Goal: Task Accomplishment & Management: Complete application form

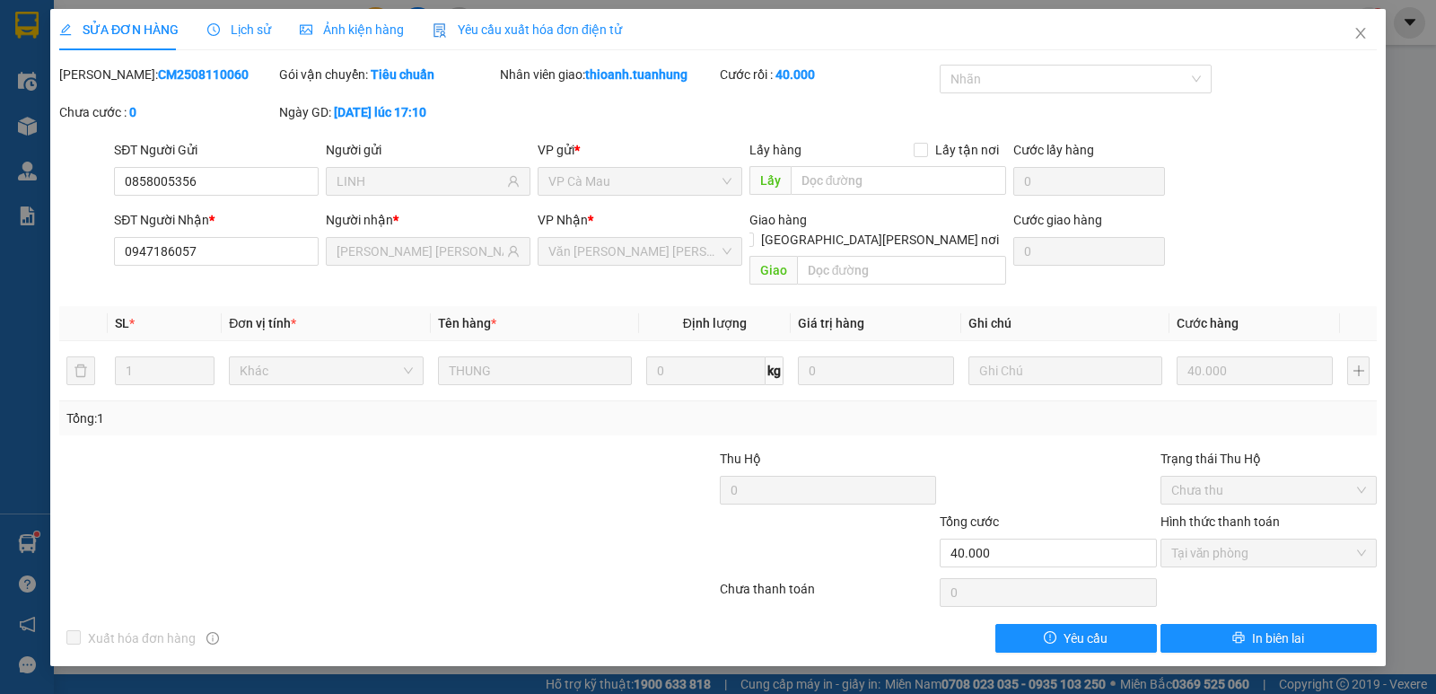
click at [1363, 35] on icon "close" at bounding box center [1361, 33] width 14 height 14
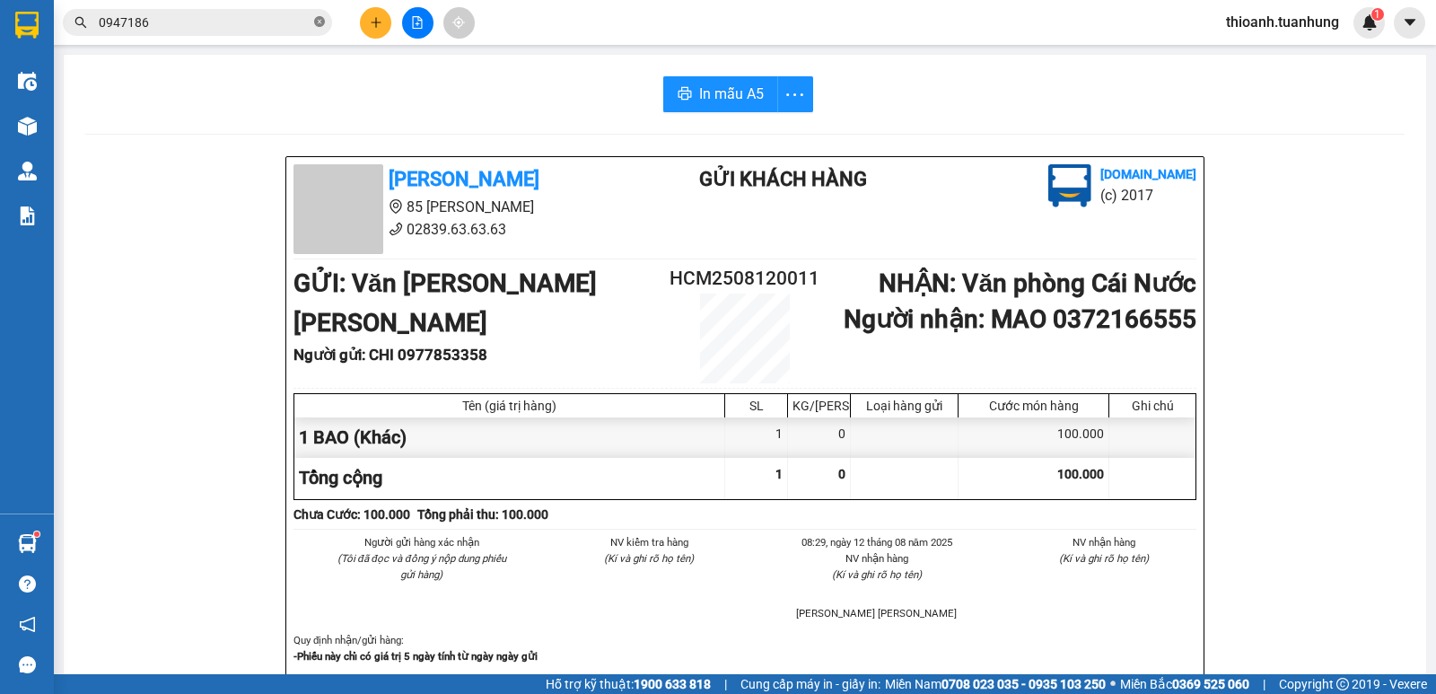
click at [319, 22] on icon "close-circle" at bounding box center [319, 21] width 11 height 11
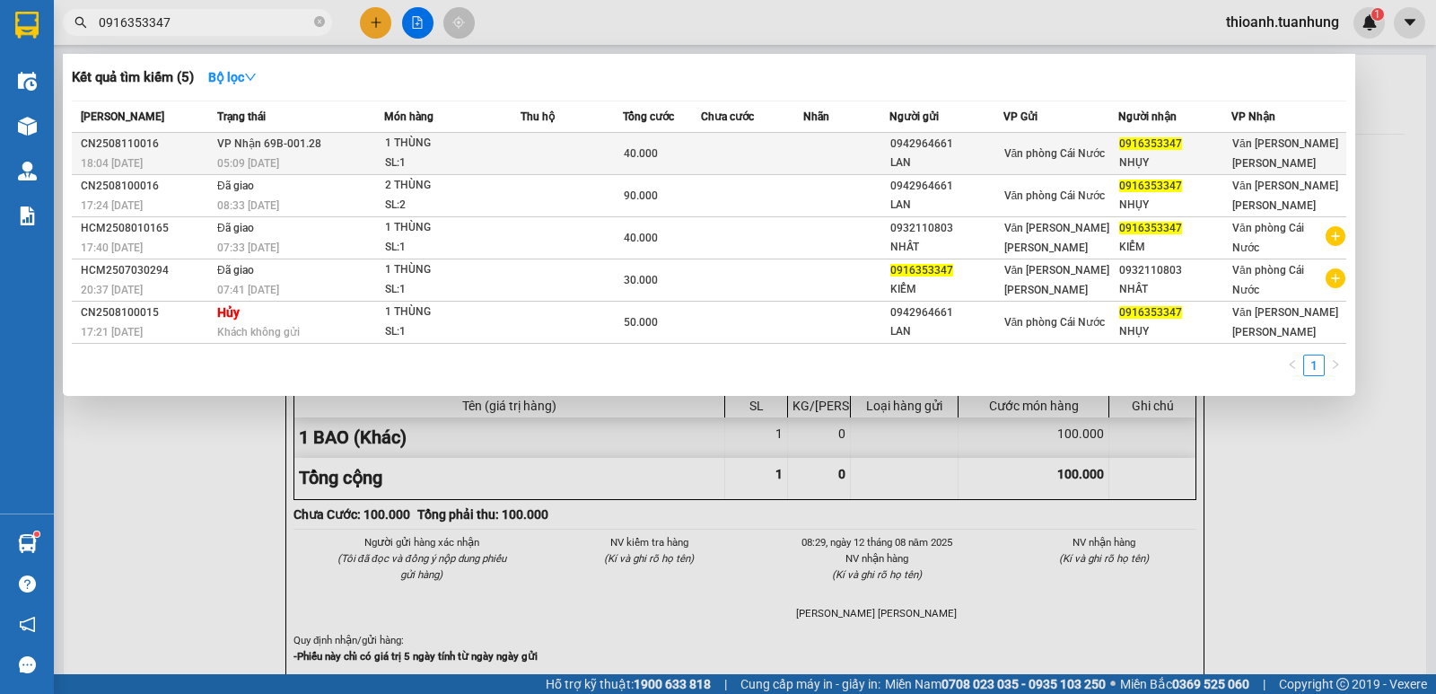
type input "0916353347"
click at [984, 155] on div "LAN" at bounding box center [947, 163] width 112 height 19
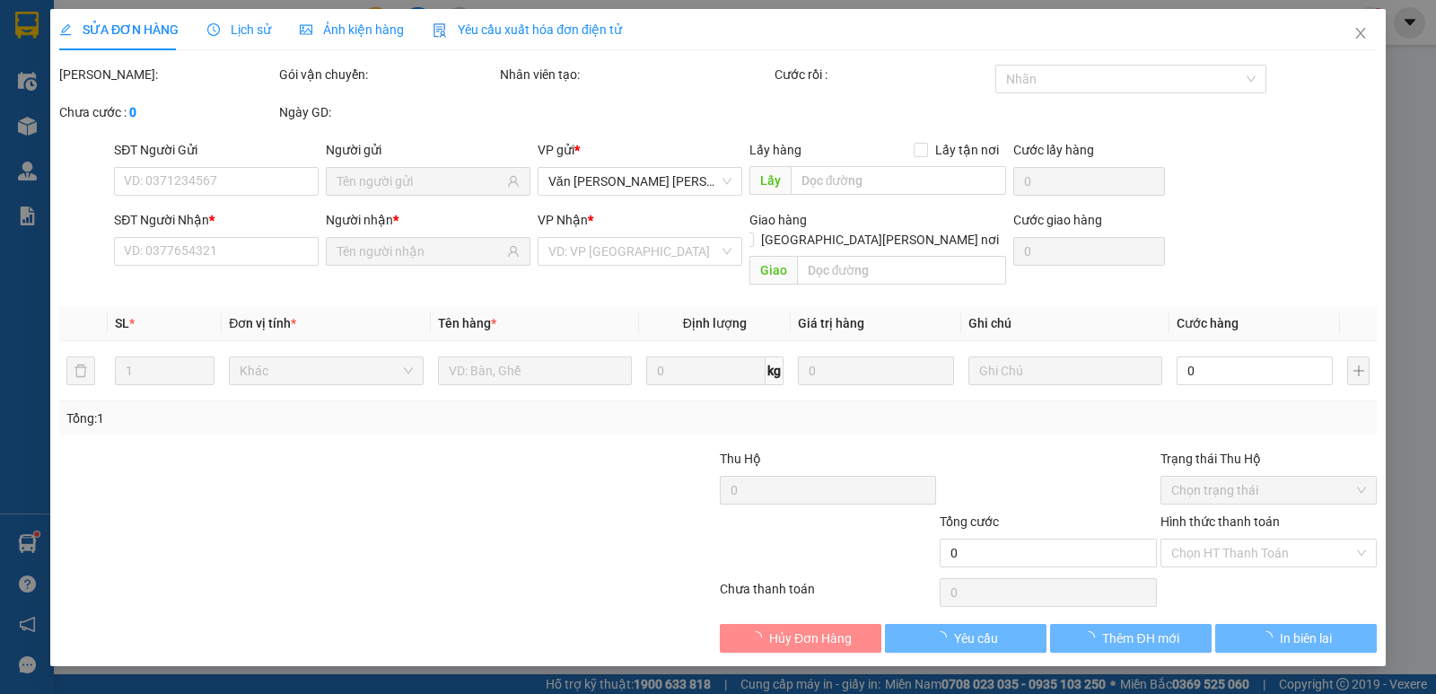
type input "0942964661"
type input "LAN"
type input "0916353347"
type input "NHỤY"
type input "40.000"
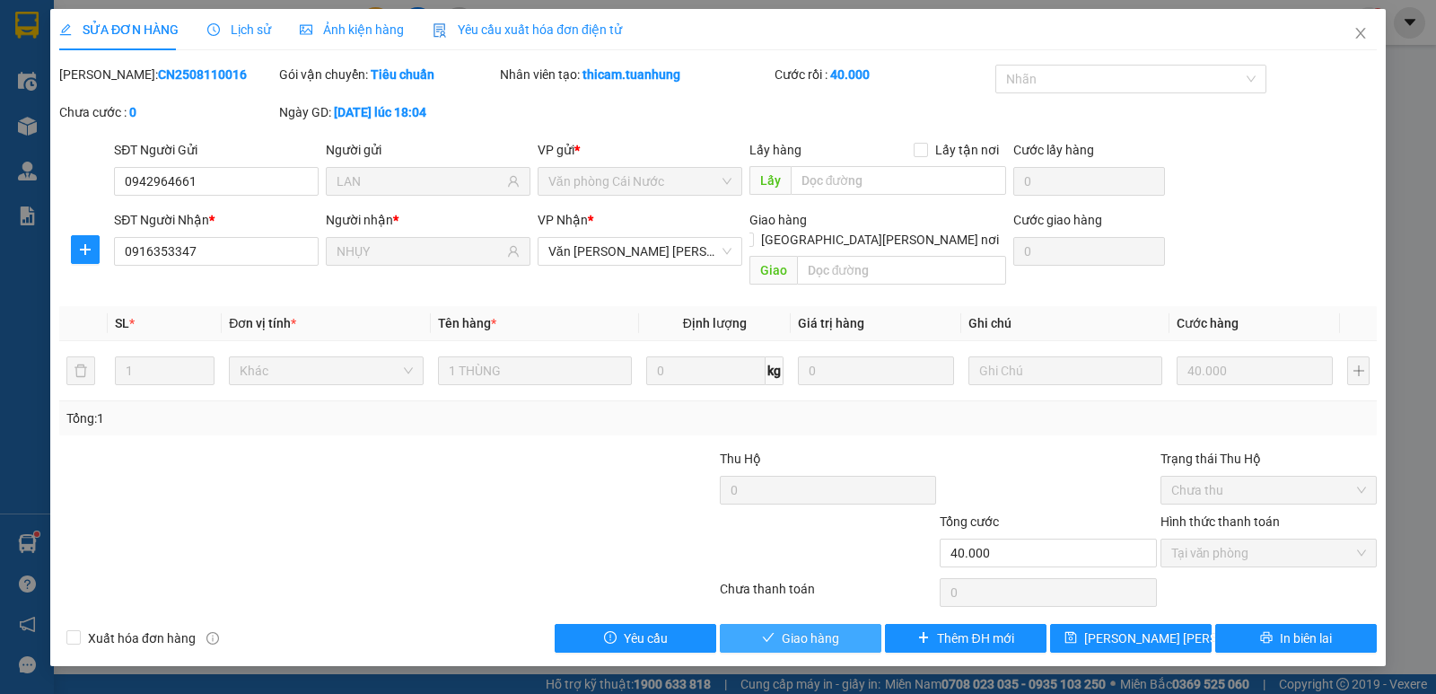
click at [823, 628] on span "Giao hàng" at bounding box center [810, 638] width 57 height 20
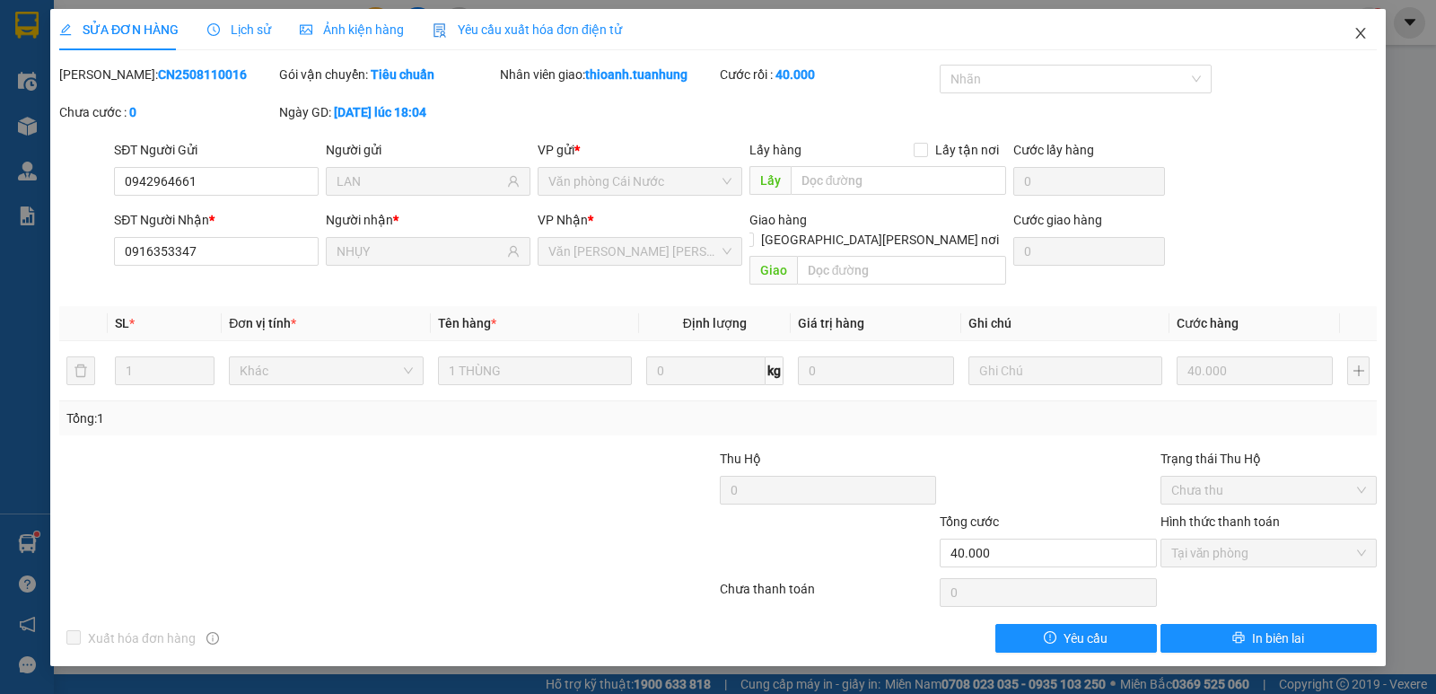
click at [1361, 30] on icon "close" at bounding box center [1361, 33] width 14 height 14
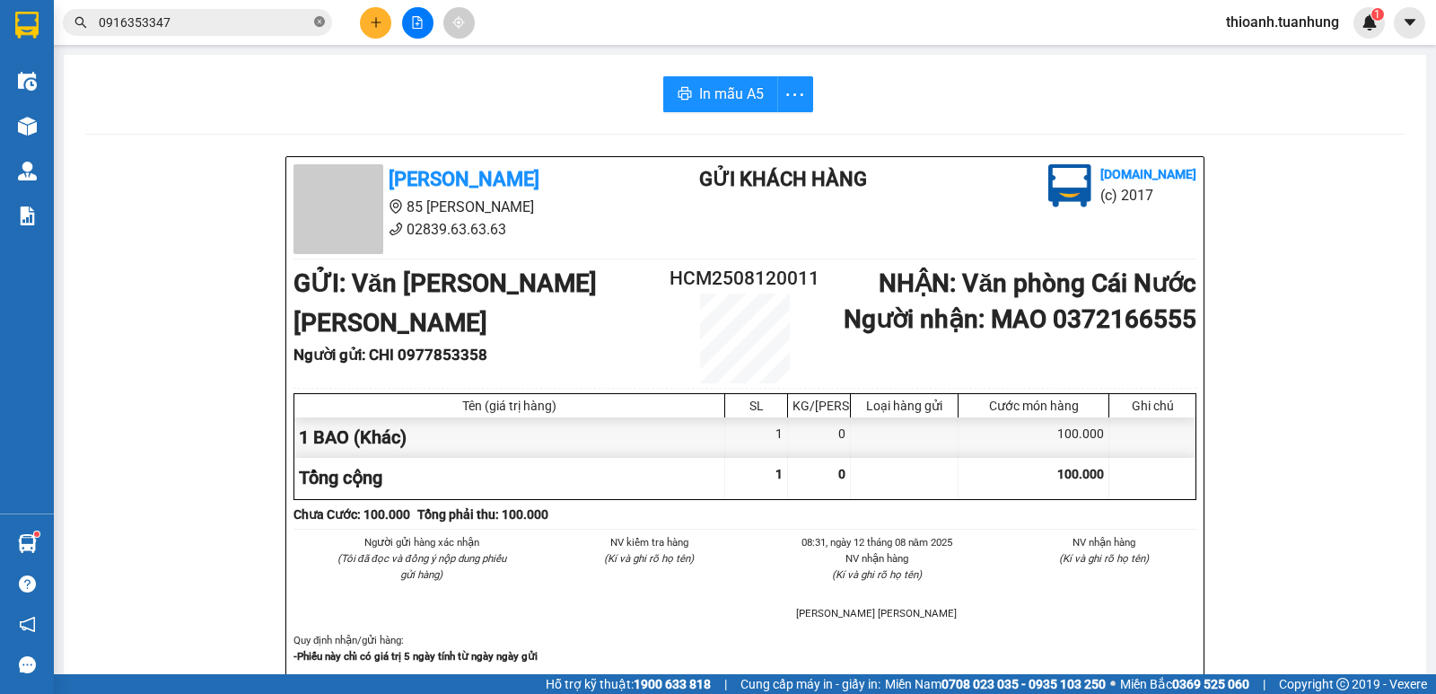
click at [321, 18] on icon "close-circle" at bounding box center [319, 21] width 11 height 11
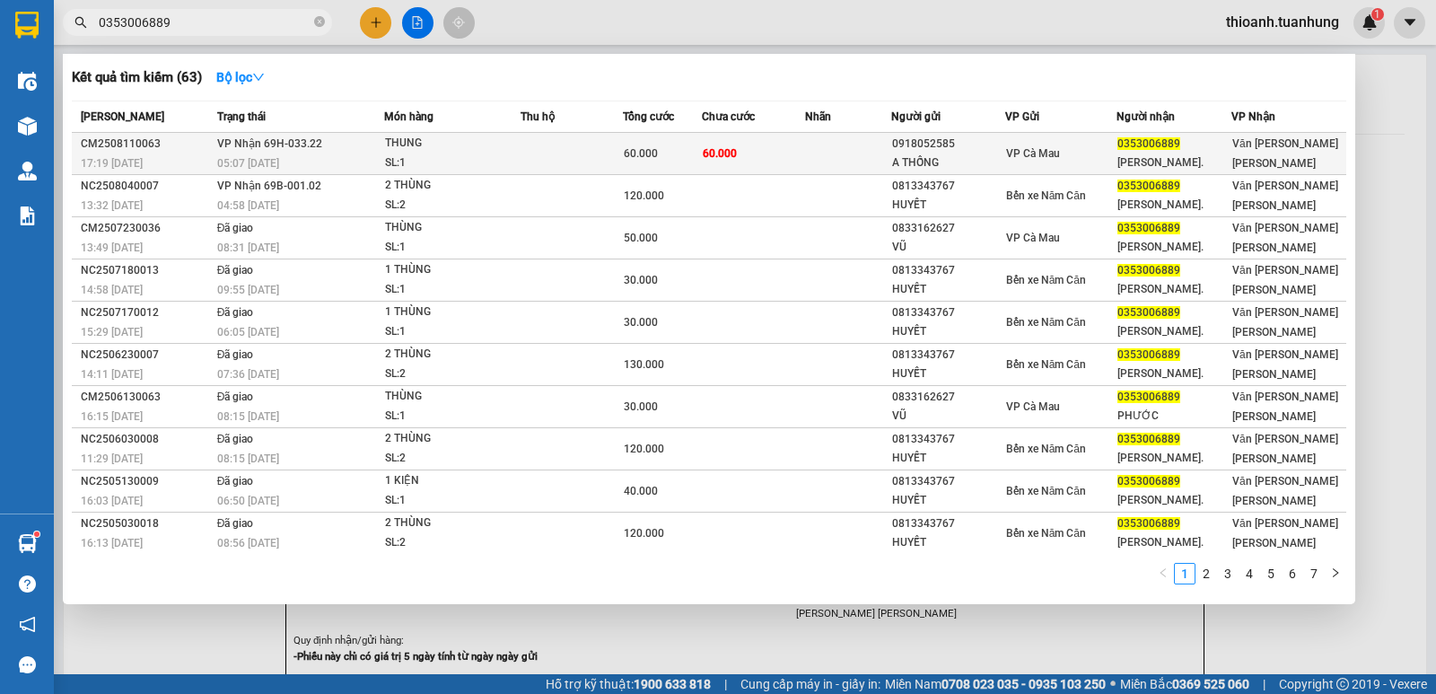
type input "0353006889"
click at [1011, 147] on span "VP Cà Mau" at bounding box center [1033, 153] width 54 height 13
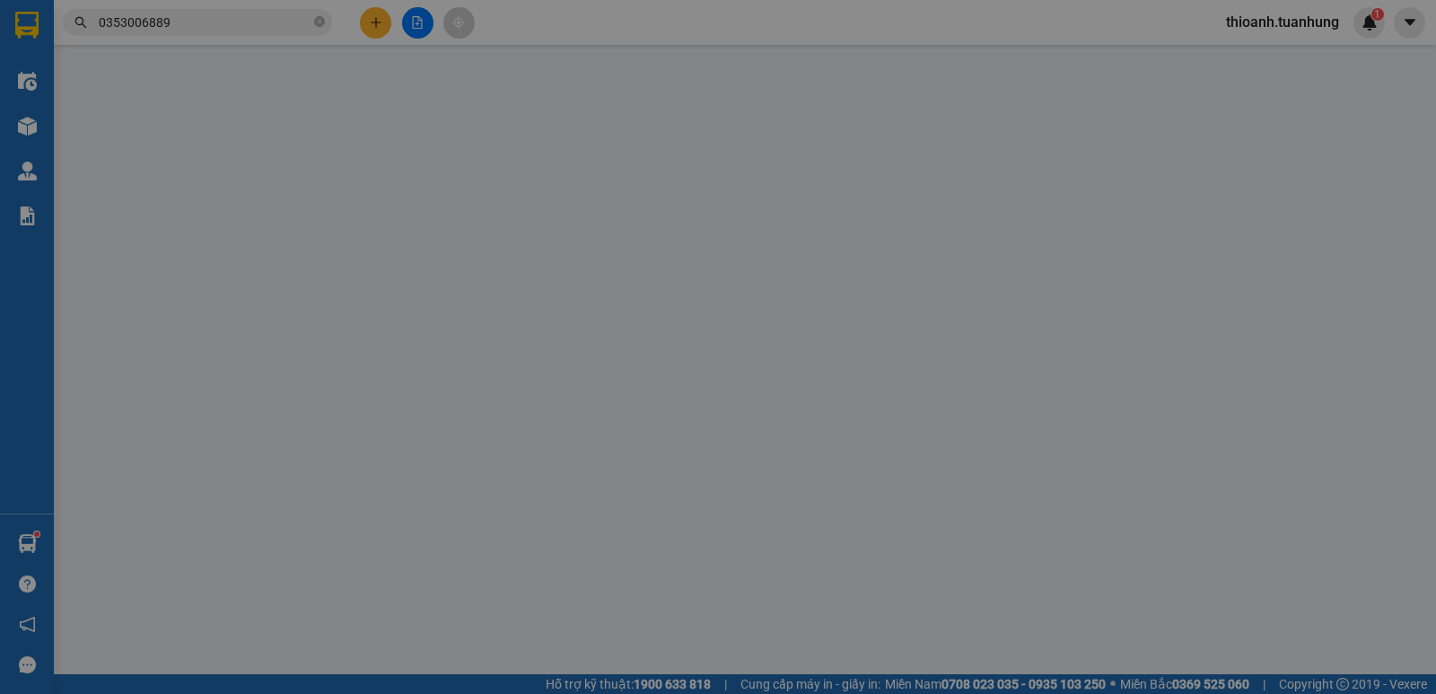
type input "0918052585"
type input "A THỐNG"
type input "0353006889"
type input "[PERSON_NAME]."
type input "60.000"
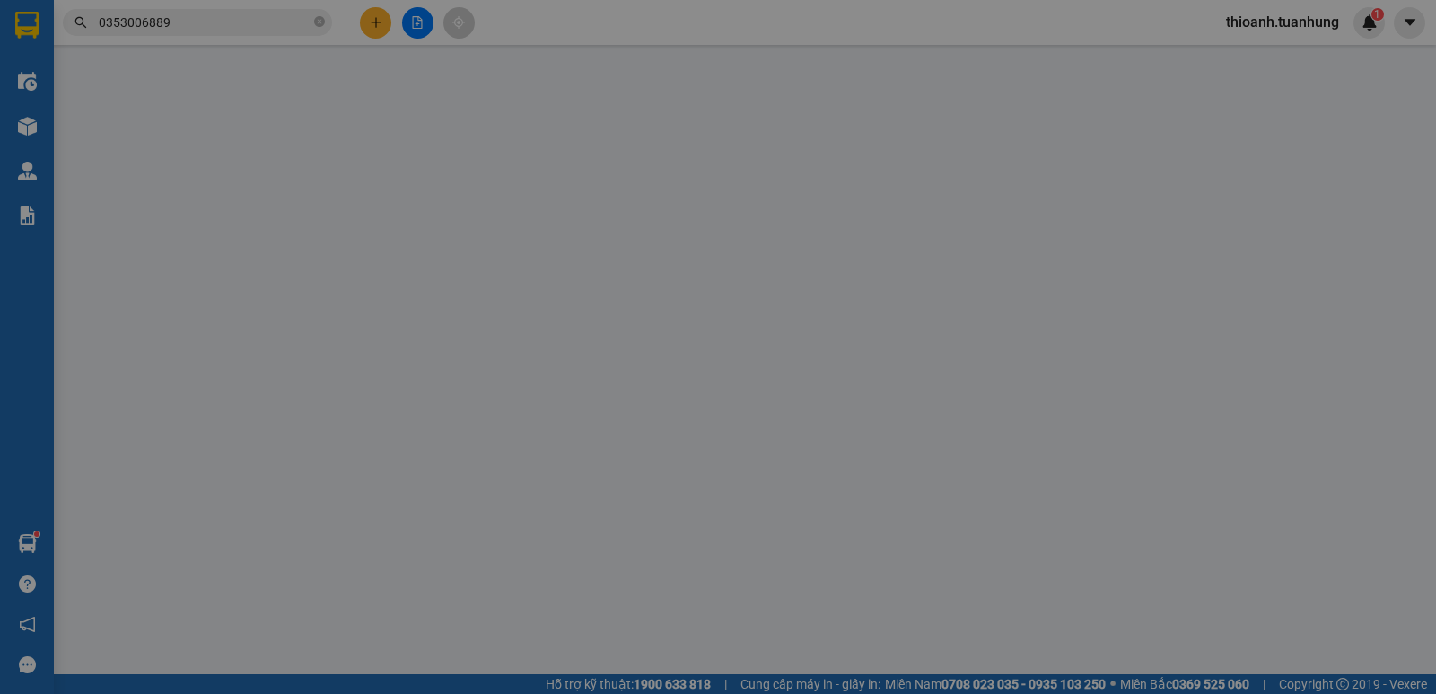
type input "60.000"
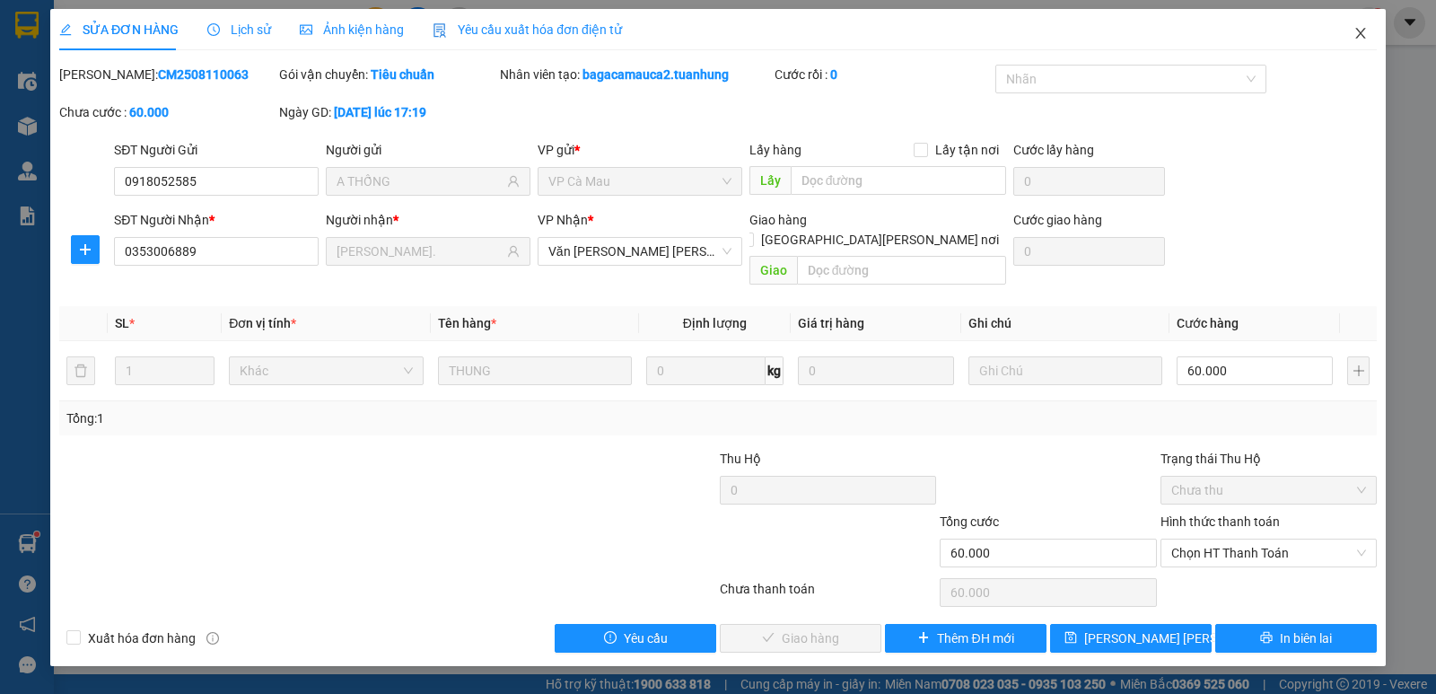
click at [1361, 40] on icon "close" at bounding box center [1361, 33] width 14 height 14
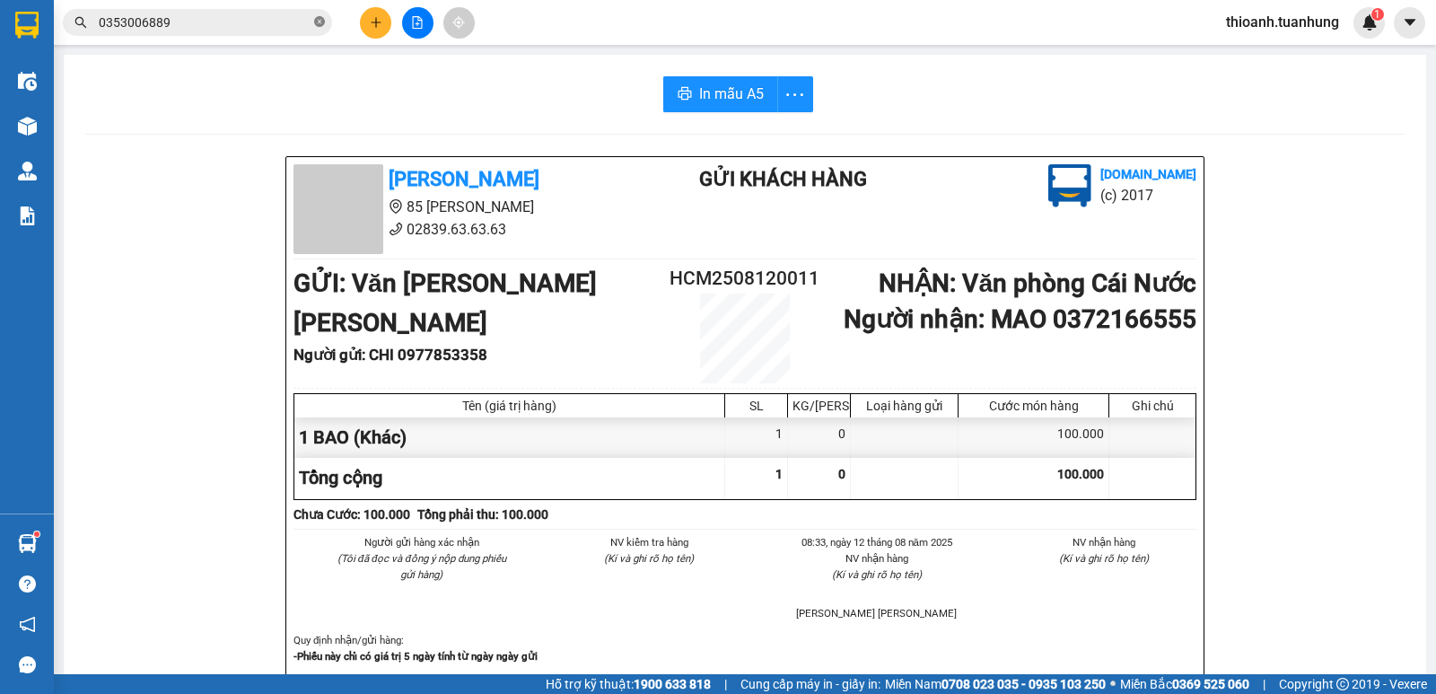
click at [321, 18] on icon "close-circle" at bounding box center [319, 21] width 11 height 11
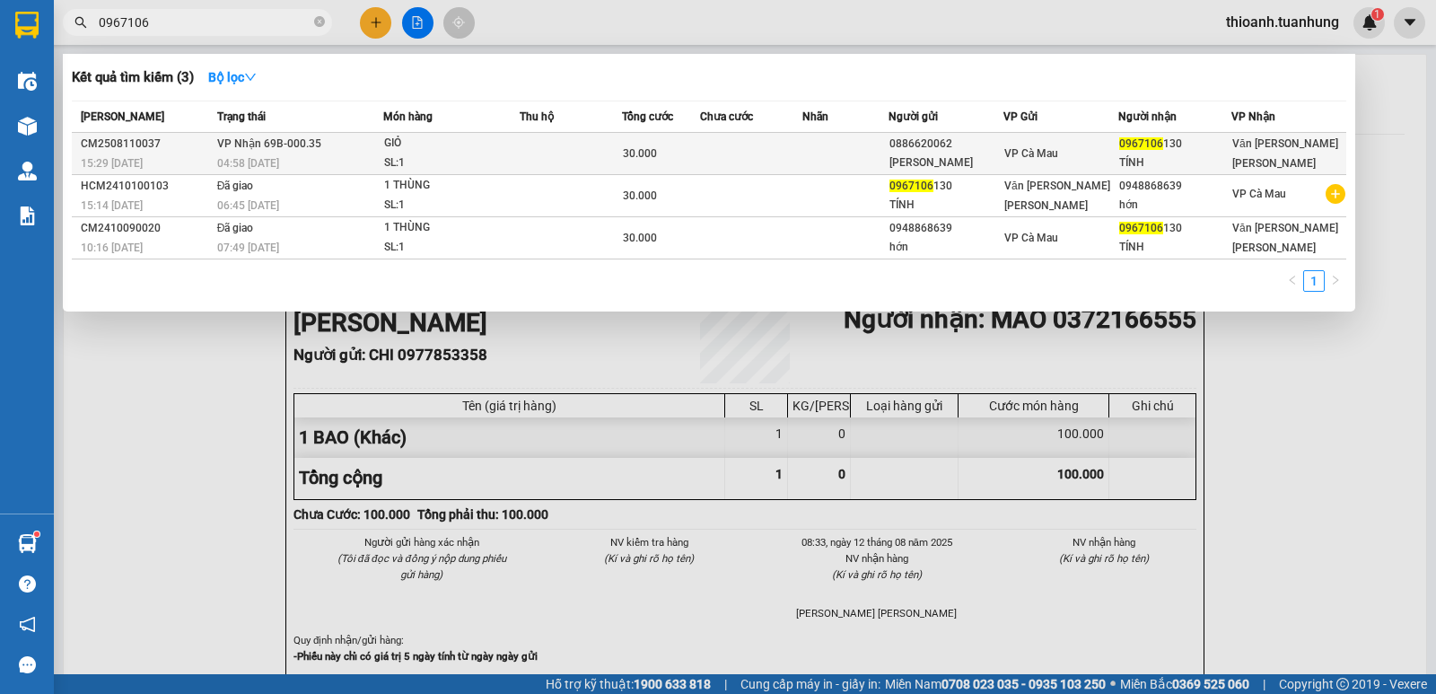
type input "0967106"
click at [770, 159] on td at bounding box center [751, 154] width 102 height 42
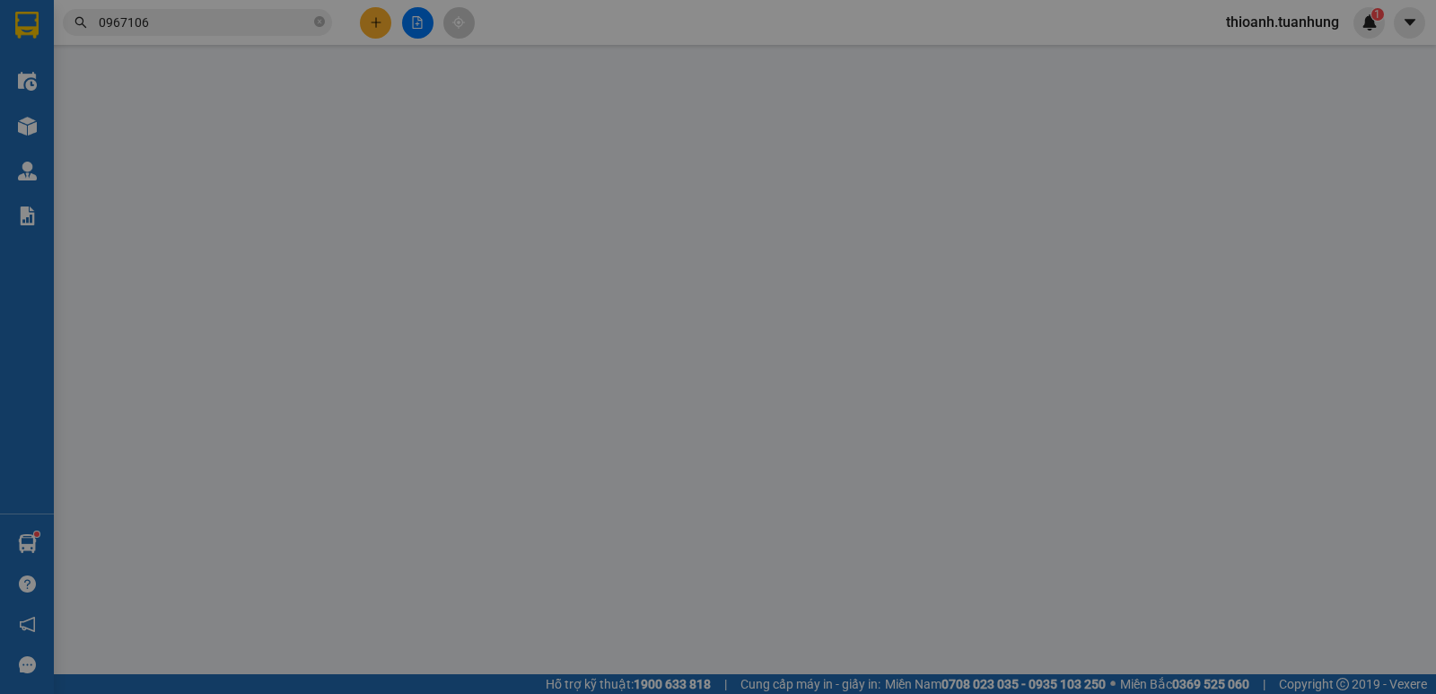
type input "0886620062"
type input "[PERSON_NAME]"
type input "0967106130"
type input "TÍNH"
type input "30.000"
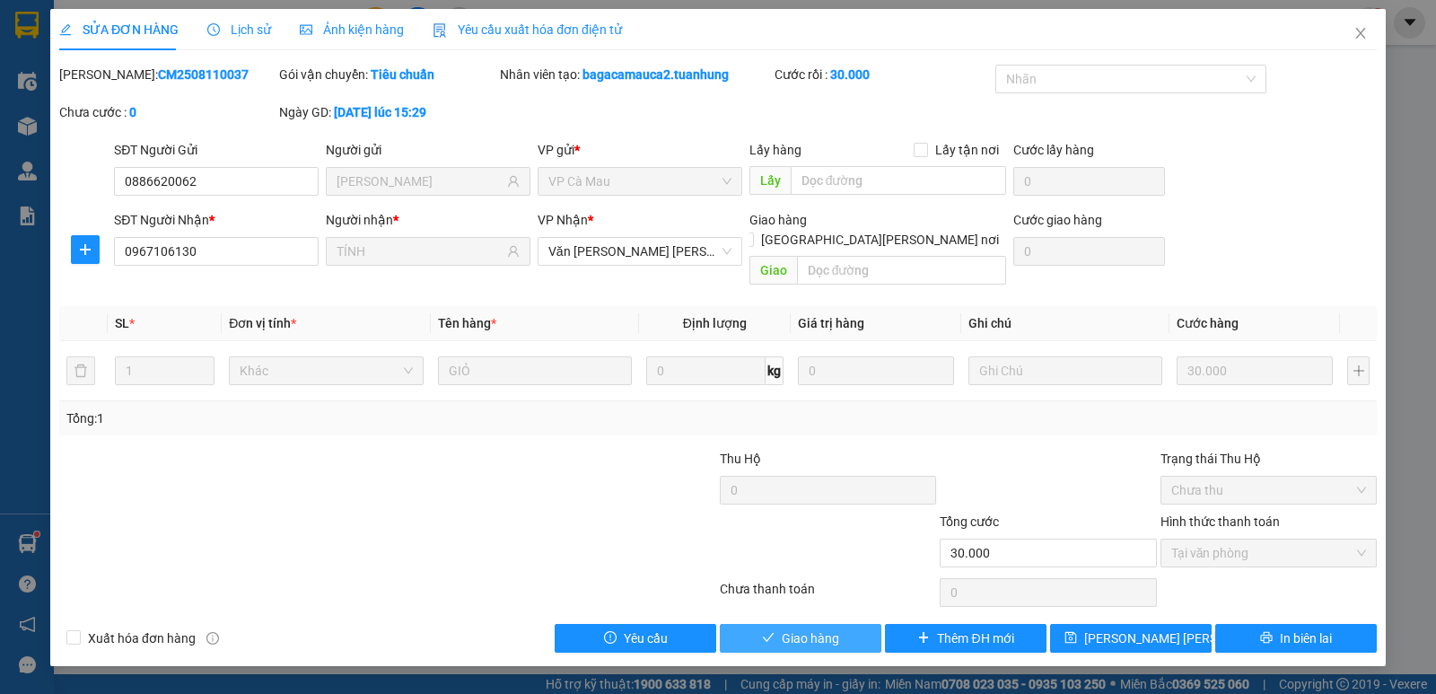
click at [839, 624] on button "Giao hàng" at bounding box center [801, 638] width 162 height 29
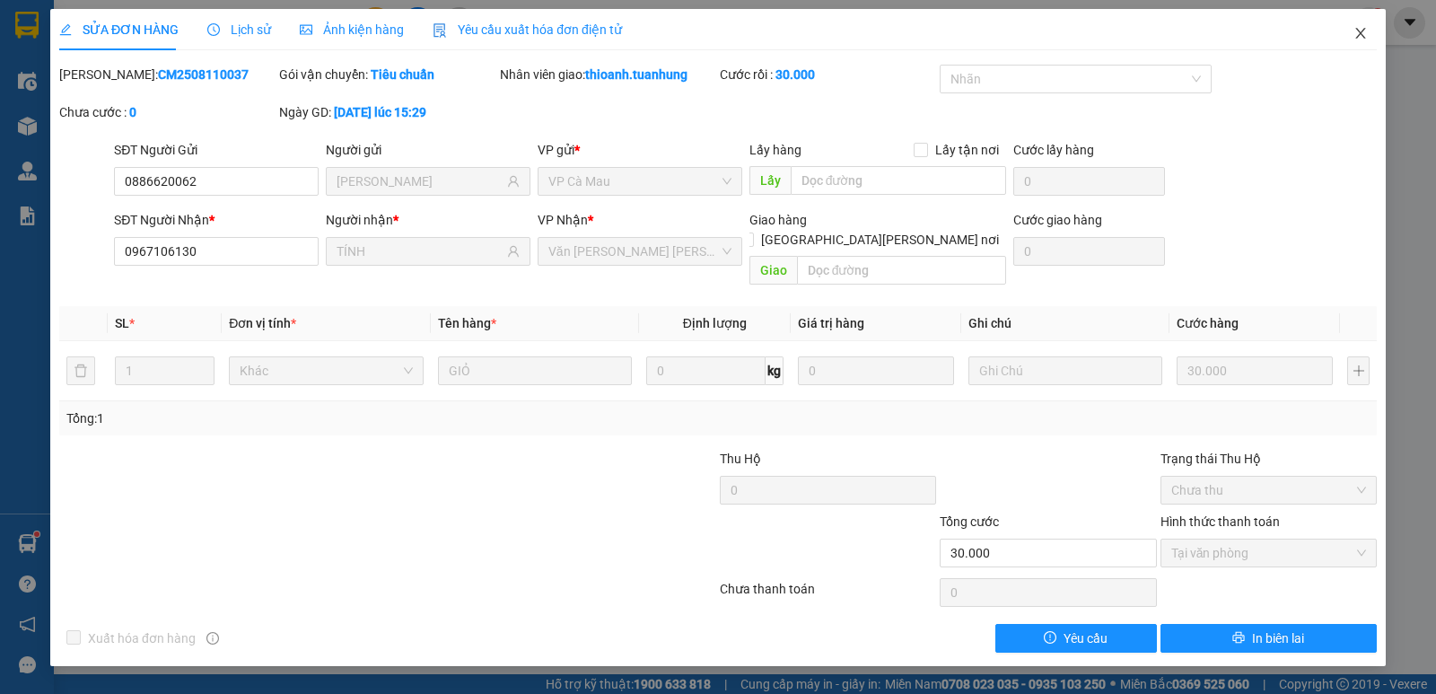
click at [1362, 33] on icon "close" at bounding box center [1361, 33] width 10 height 11
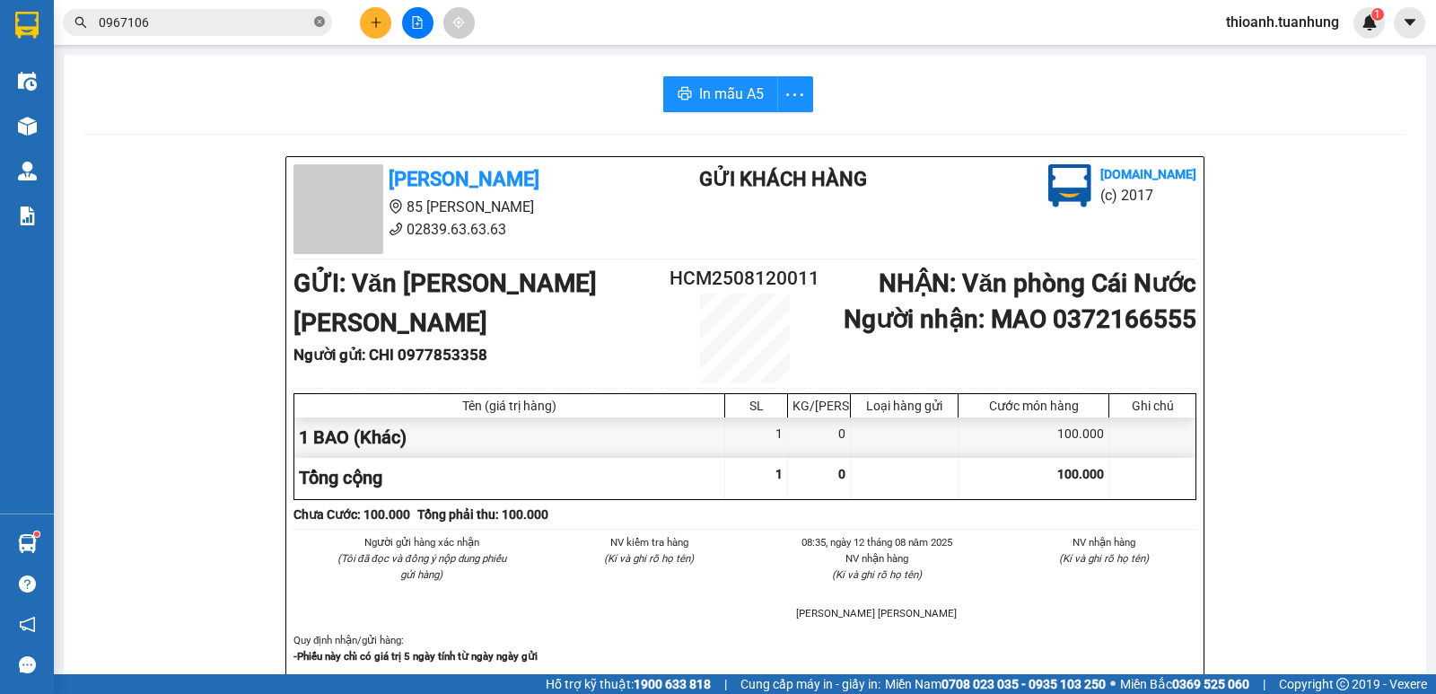
click at [322, 20] on icon "close-circle" at bounding box center [319, 21] width 11 height 11
click at [373, 15] on button at bounding box center [375, 22] width 31 height 31
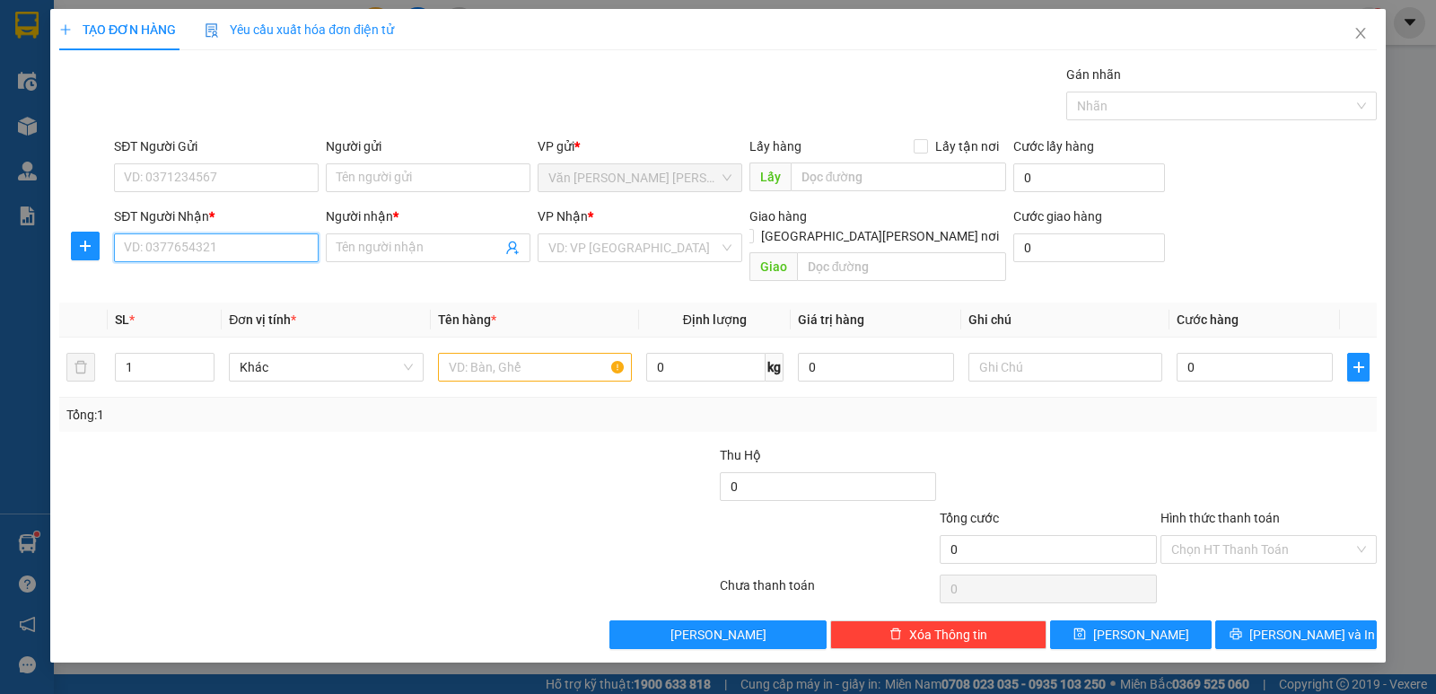
click at [235, 241] on input "SĐT Người Nhận *" at bounding box center [216, 247] width 205 height 29
type input "0944097208"
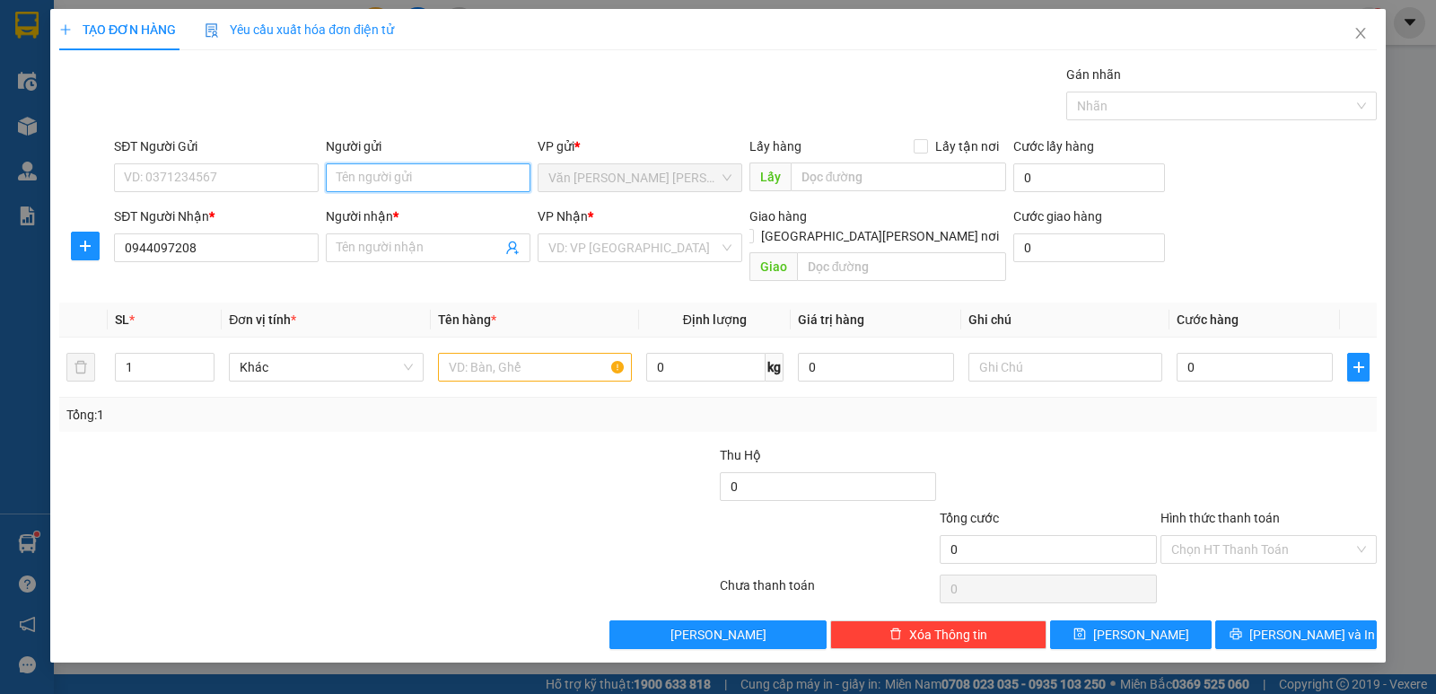
click at [389, 171] on input "Người gửi" at bounding box center [428, 177] width 205 height 29
click at [481, 171] on input "[PERSON_NAME] [PERSON_NAME]" at bounding box center [428, 177] width 205 height 29
type input "[PERSON_NAME] [PERSON_NAME]"
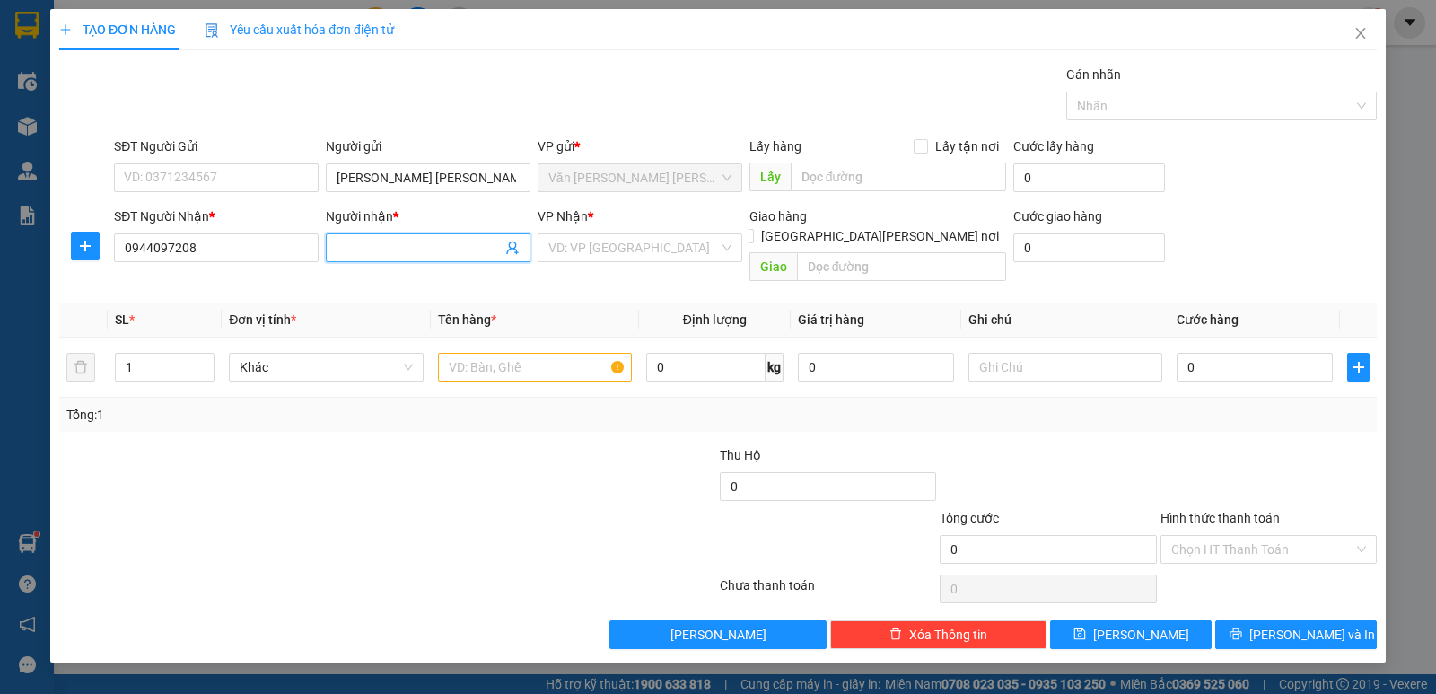
click at [369, 247] on input "Người nhận *" at bounding box center [419, 248] width 165 height 20
type input "[PERSON_NAME] [PERSON_NAME]"
click at [615, 244] on input "search" at bounding box center [634, 247] width 171 height 27
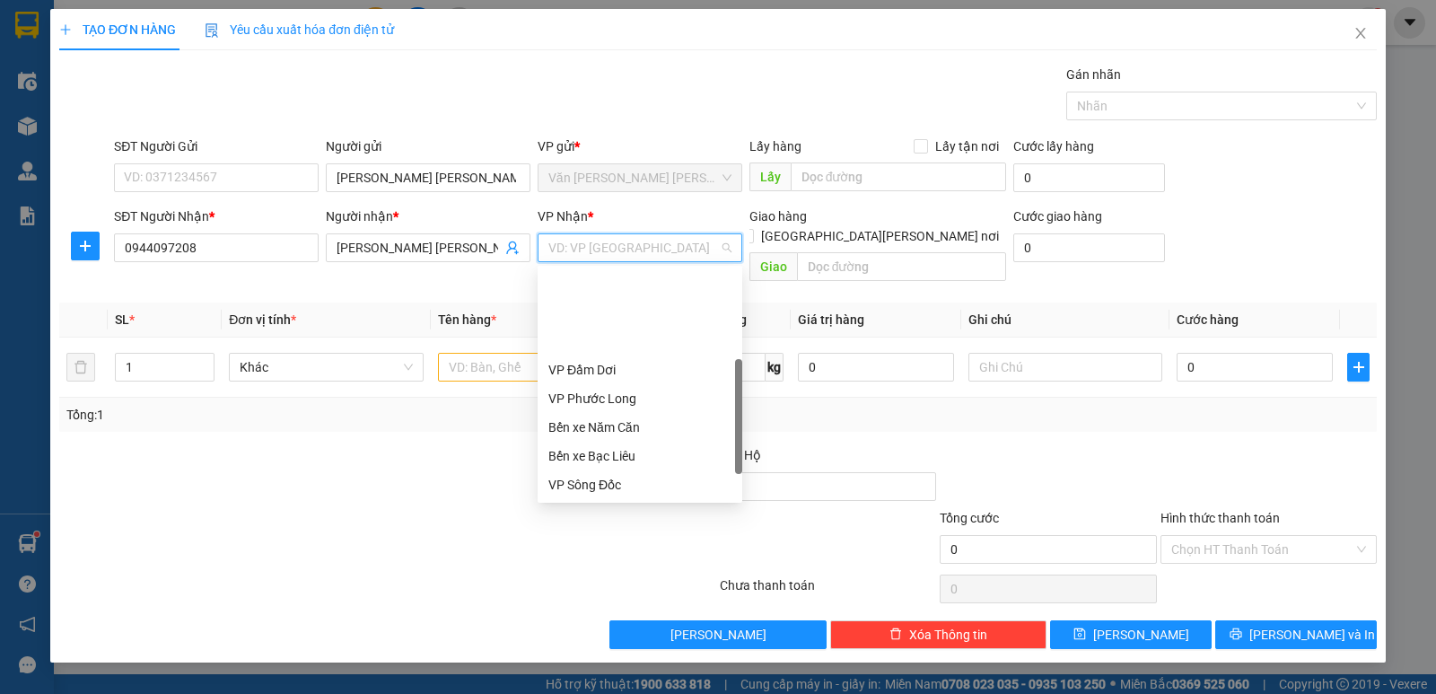
scroll to position [115, 0]
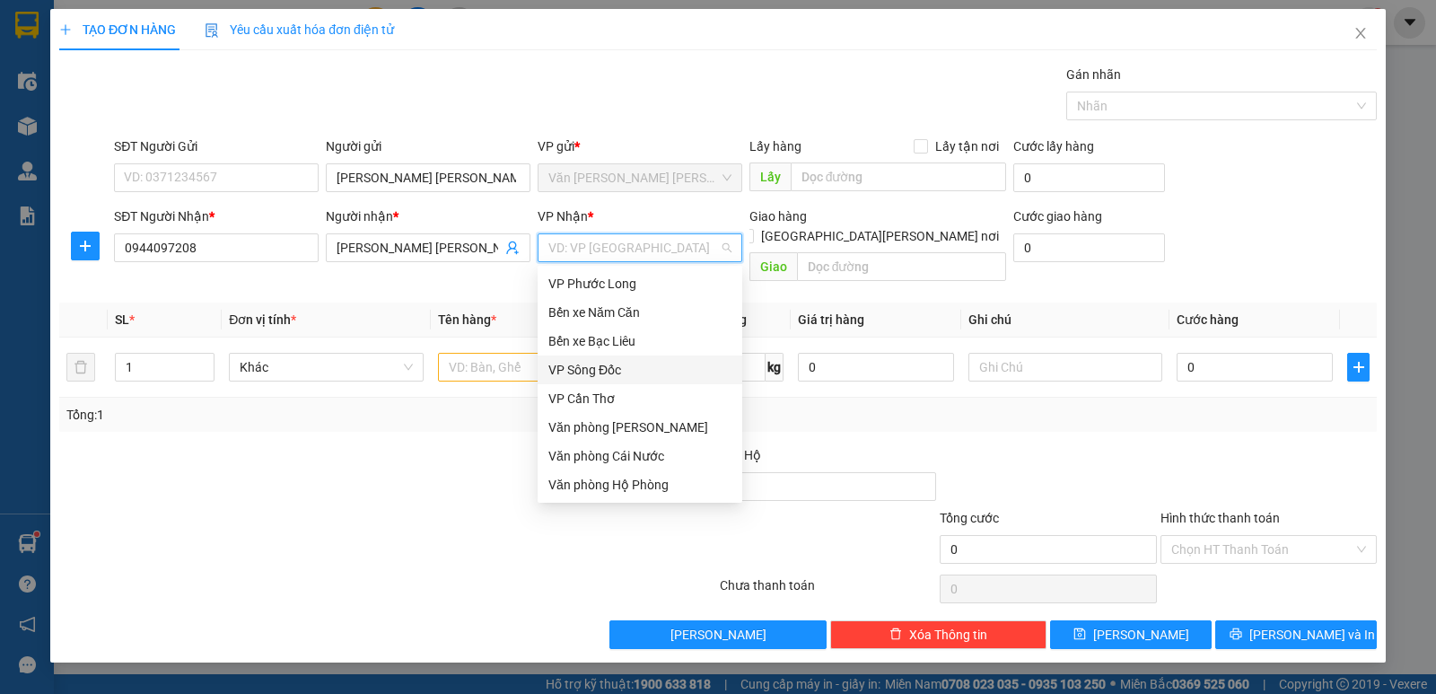
click at [585, 367] on div "VP Sông Đốc" at bounding box center [640, 370] width 183 height 20
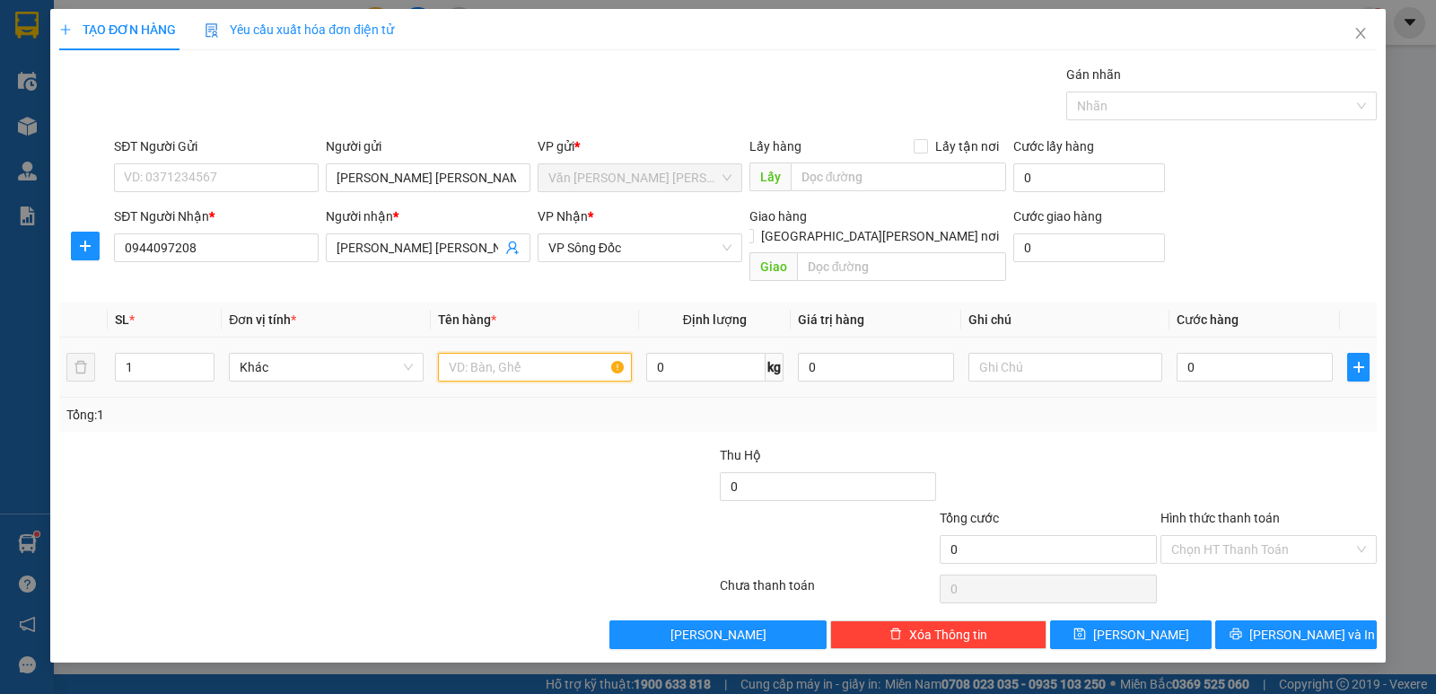
click at [490, 353] on input "text" at bounding box center [535, 367] width 194 height 29
type input "1 XE MÁY BS 69AA+48693"
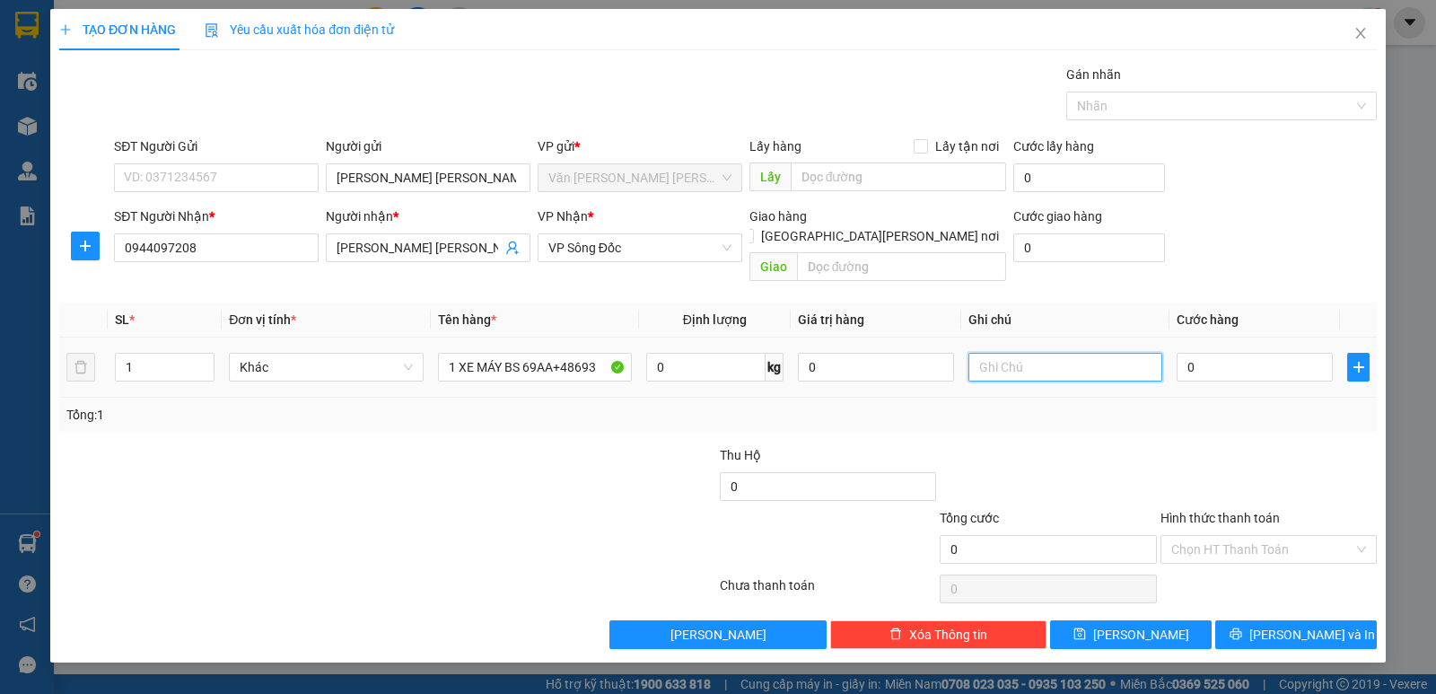
click at [1076, 353] on input "text" at bounding box center [1066, 367] width 194 height 29
type input "KHÁCH THEO XE 9H 1944"
click at [1269, 353] on input "0" at bounding box center [1255, 367] width 156 height 29
type input "3"
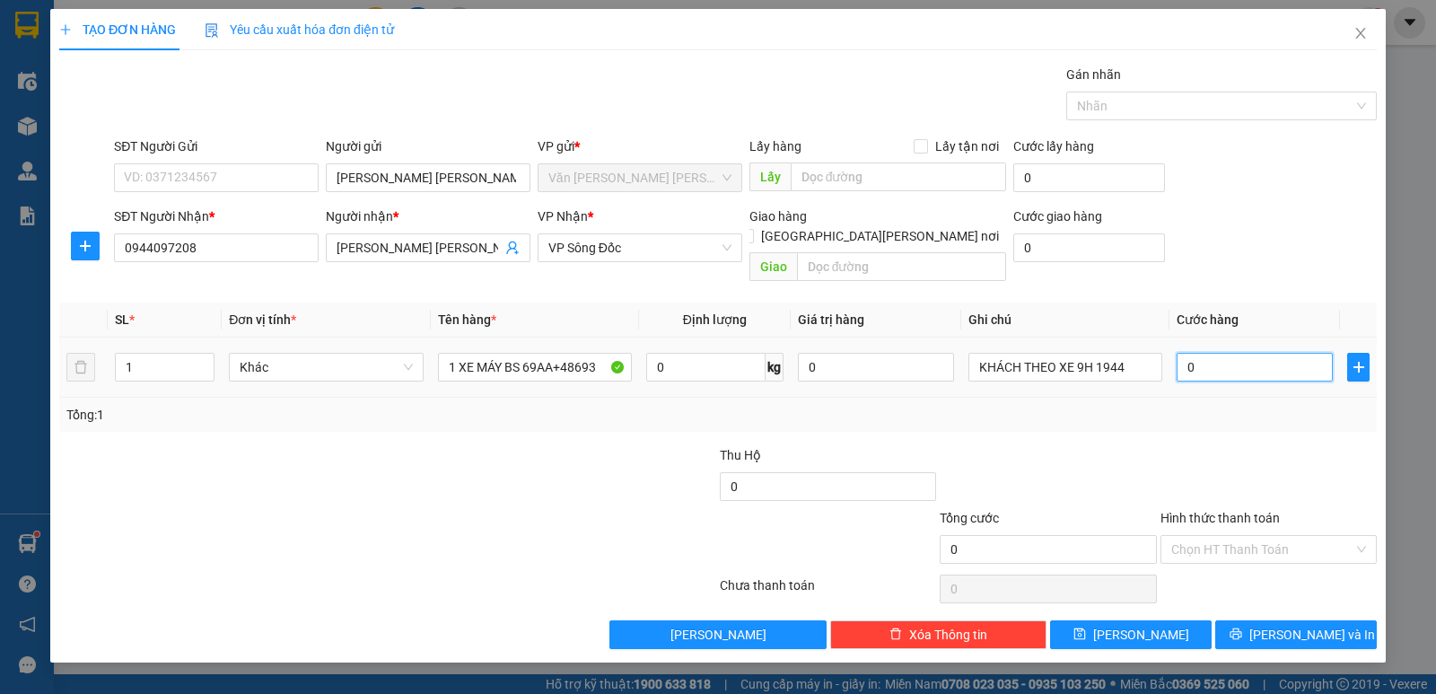
type input "3"
type input "35"
type input "350"
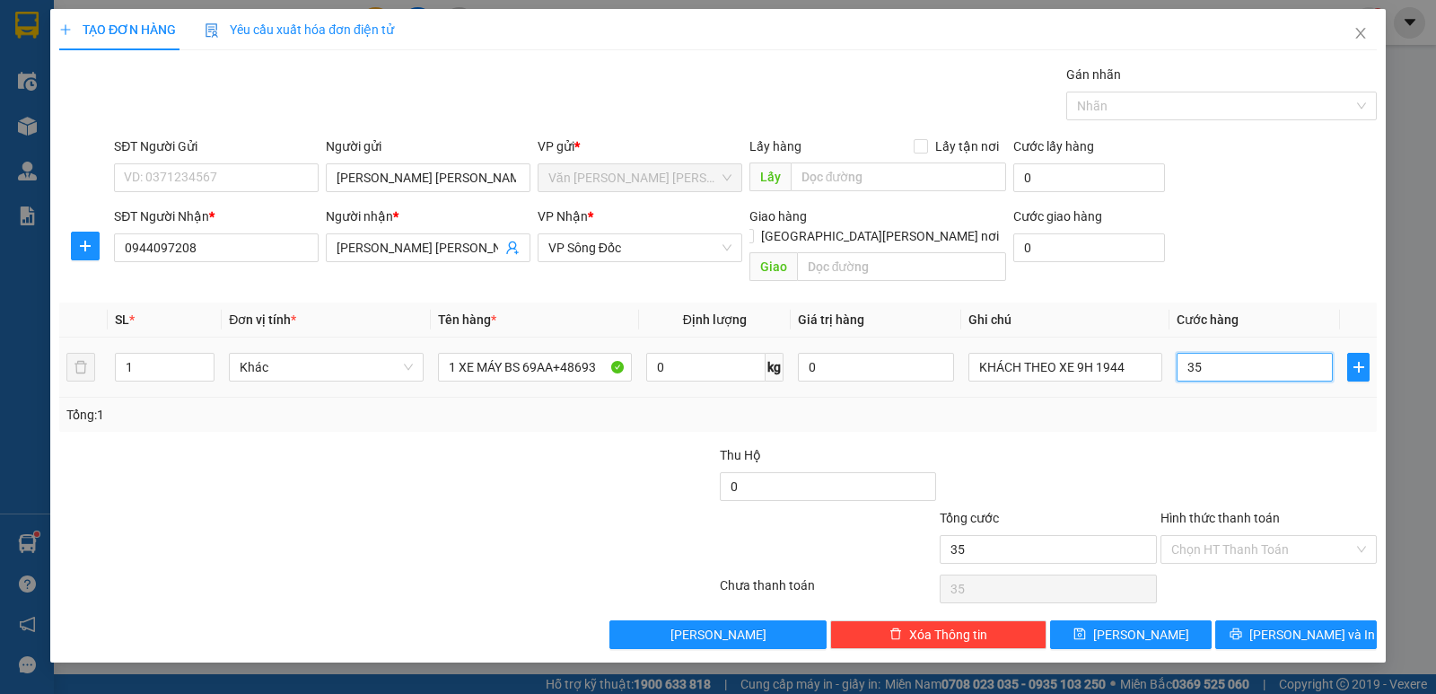
type input "350"
type input "350.000"
click at [1276, 445] on div at bounding box center [1269, 476] width 220 height 63
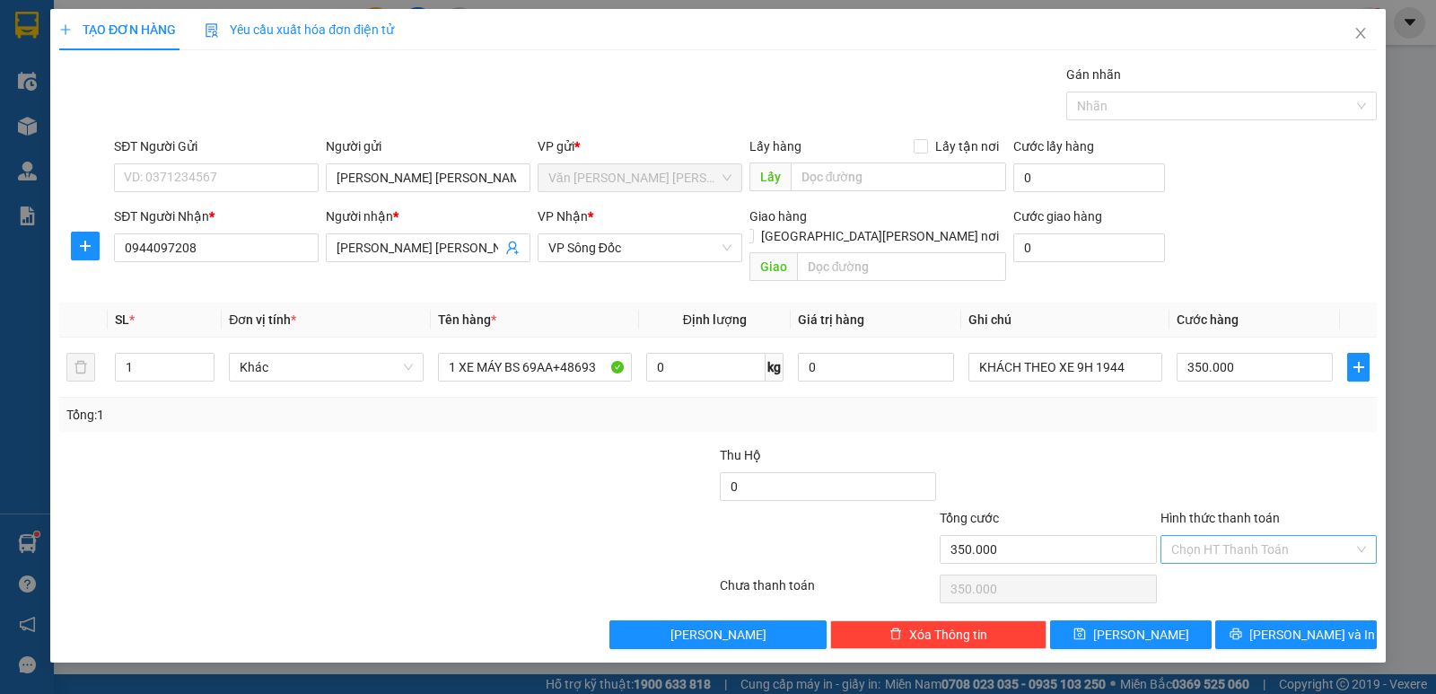
click at [1269, 536] on input "Hình thức thanh toán" at bounding box center [1263, 549] width 182 height 27
click at [1225, 556] on div "Tại văn phòng" at bounding box center [1269, 566] width 195 height 20
type input "0"
click at [1286, 625] on span "[PERSON_NAME] và In" at bounding box center [1313, 635] width 126 height 20
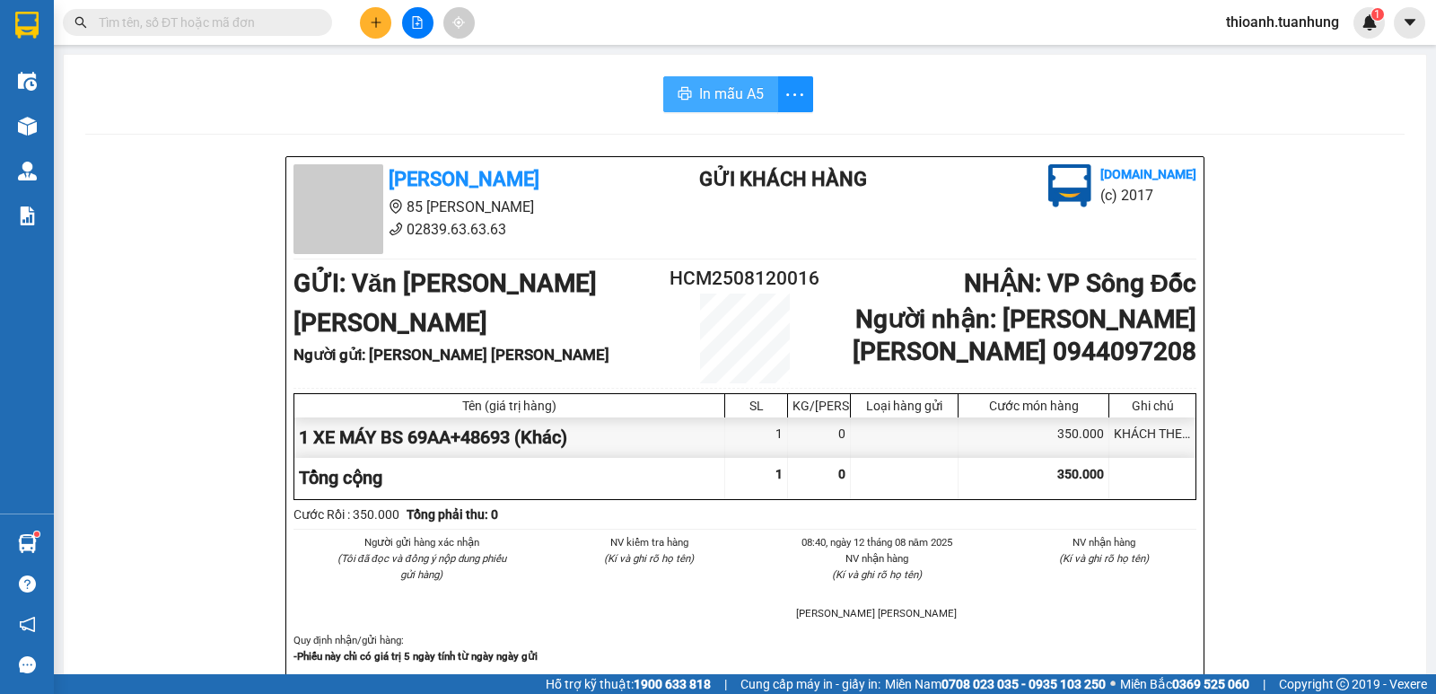
click at [729, 90] on span "In mẫu A5" at bounding box center [731, 94] width 65 height 22
click at [214, 28] on input "text" at bounding box center [205, 23] width 212 height 20
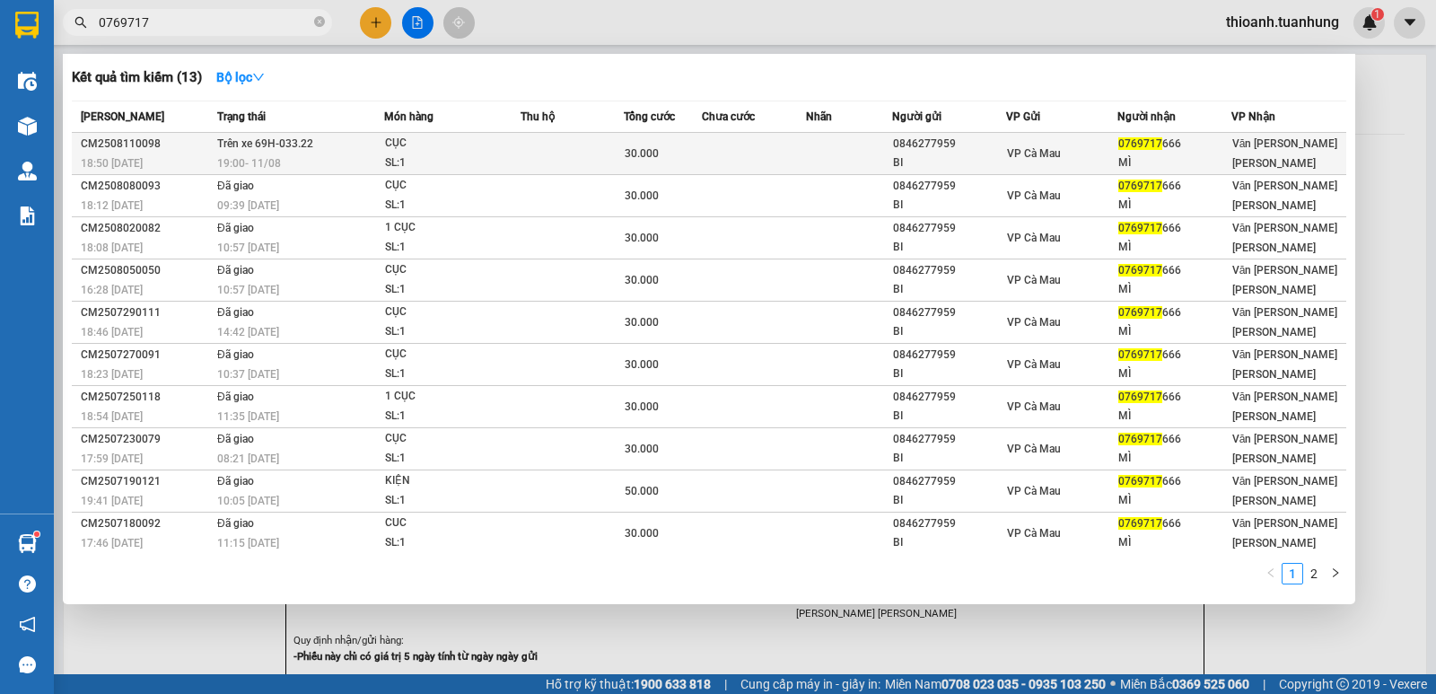
type input "0769717"
click at [1030, 156] on span "VP Cà Mau" at bounding box center [1034, 153] width 54 height 13
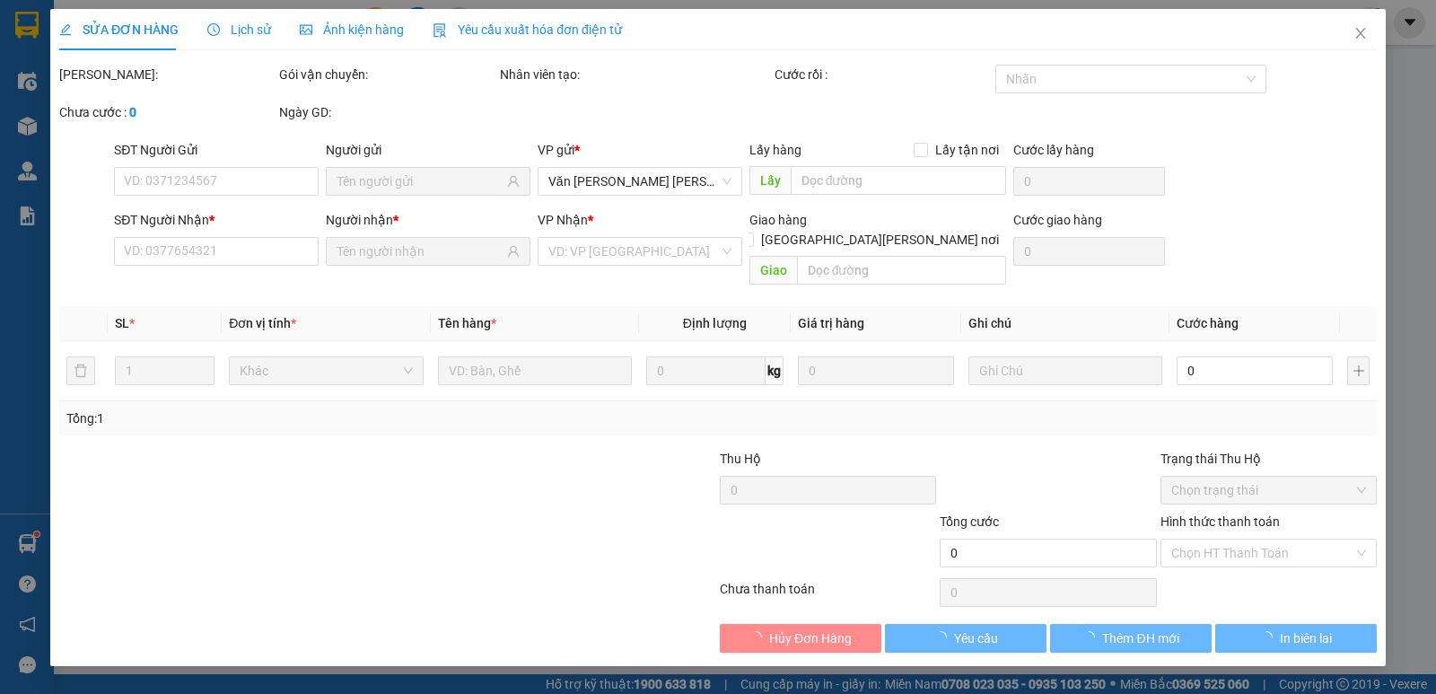
type input "0846277959"
type input "BI"
type input "0769717666"
type input "MÌ"
type input "30.000"
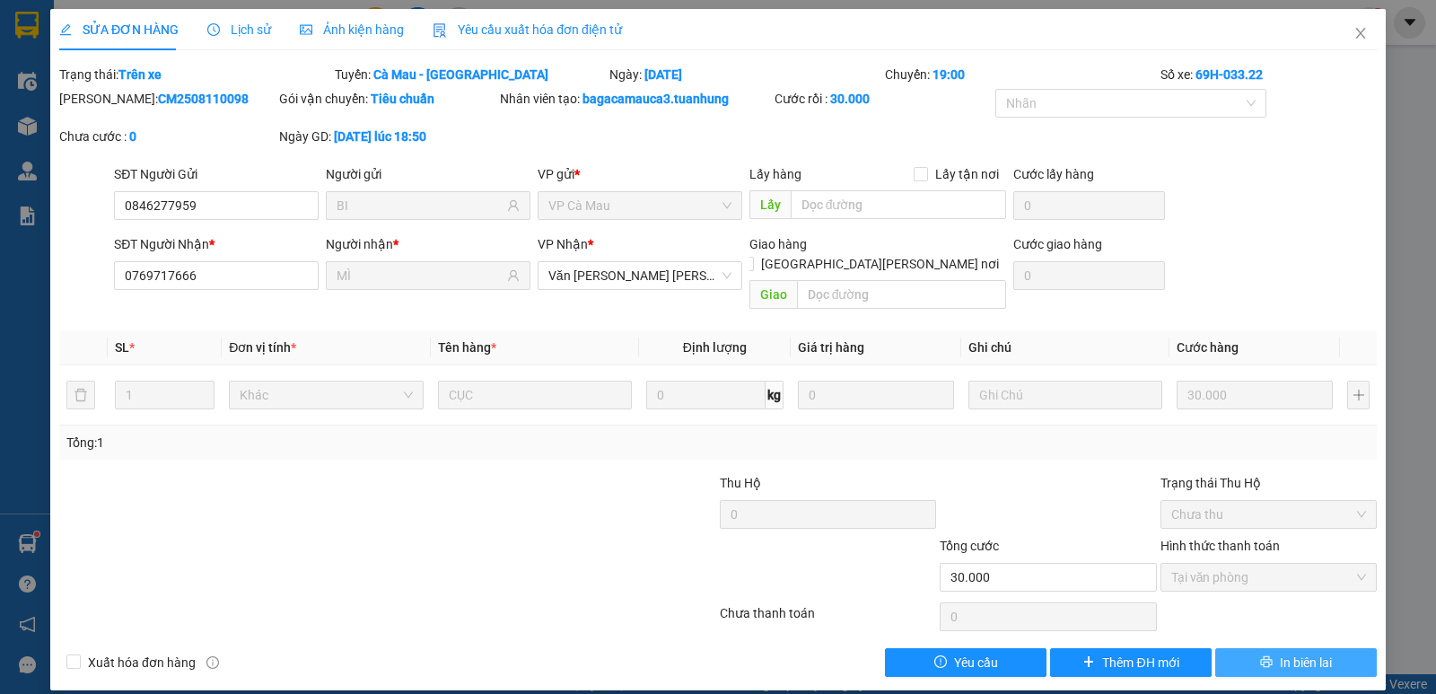
click at [1311, 653] on span "In biên lai" at bounding box center [1306, 663] width 52 height 20
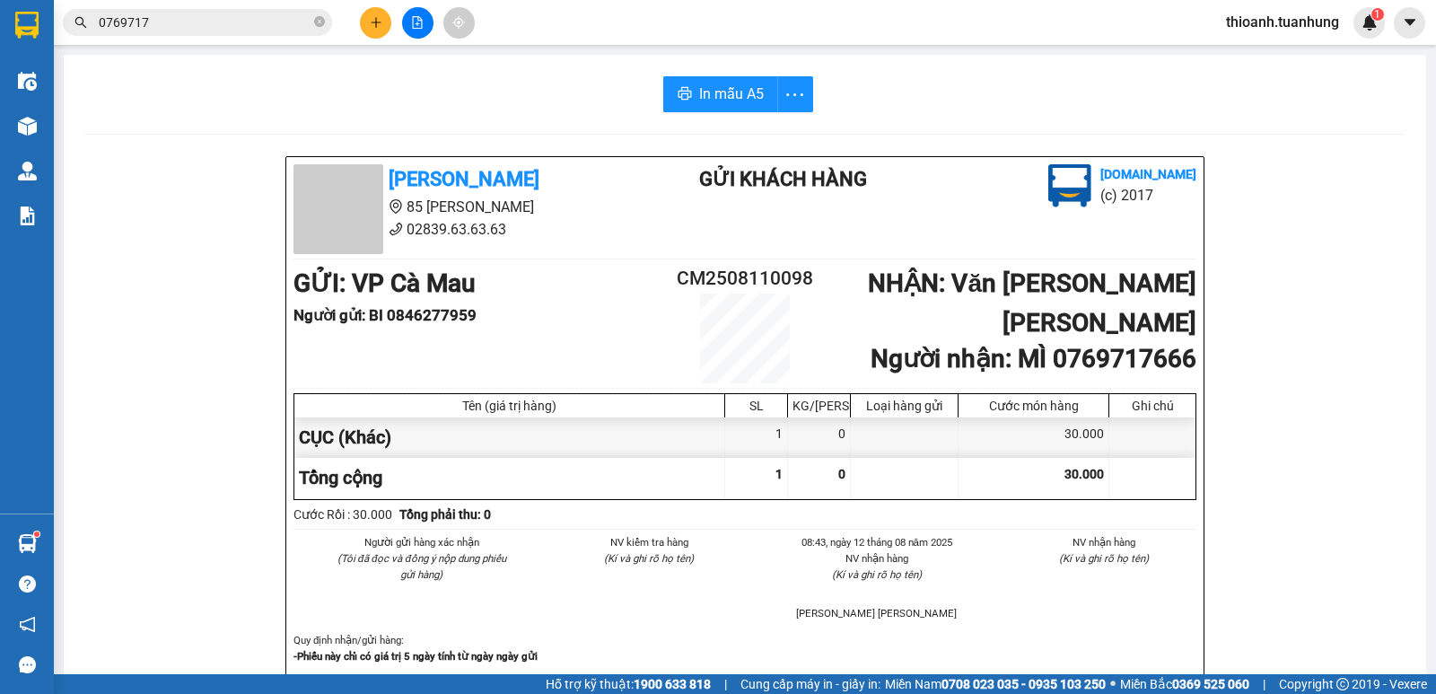
click at [210, 22] on input "0769717" at bounding box center [205, 23] width 212 height 20
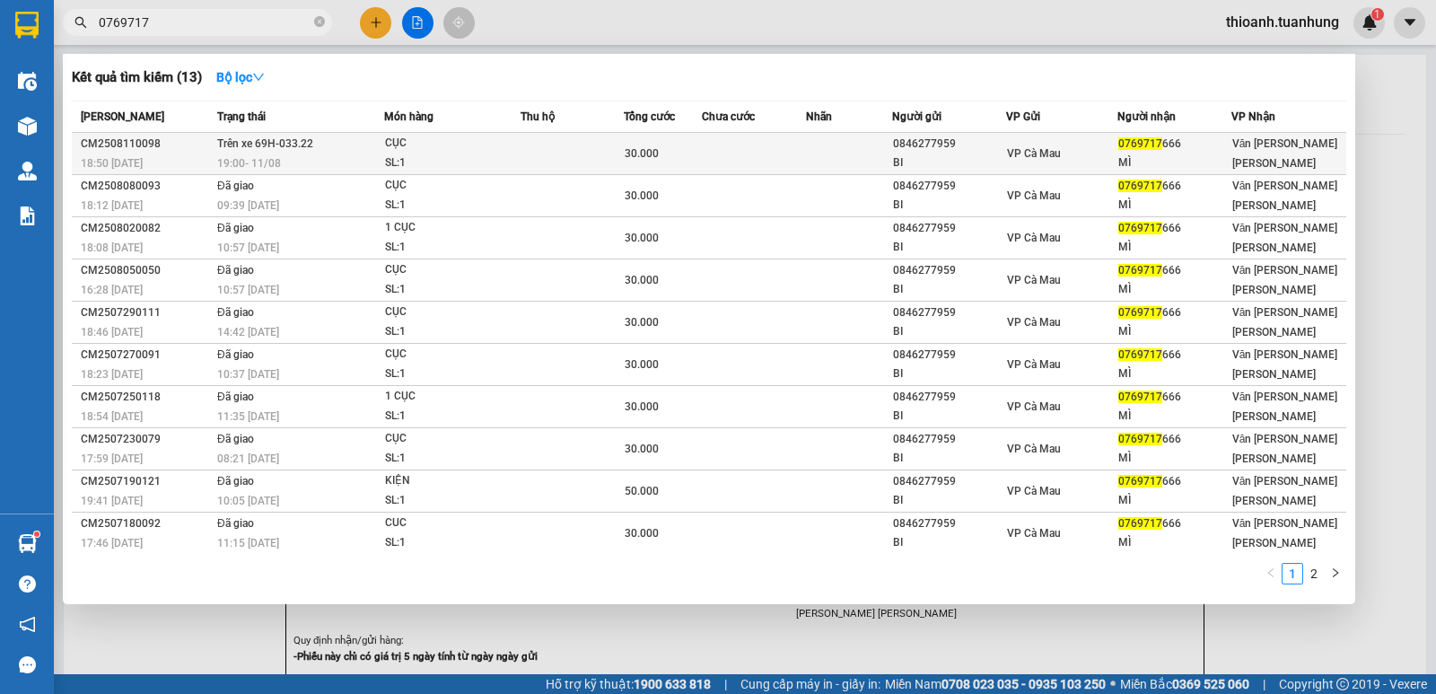
click at [821, 153] on td at bounding box center [849, 154] width 86 height 42
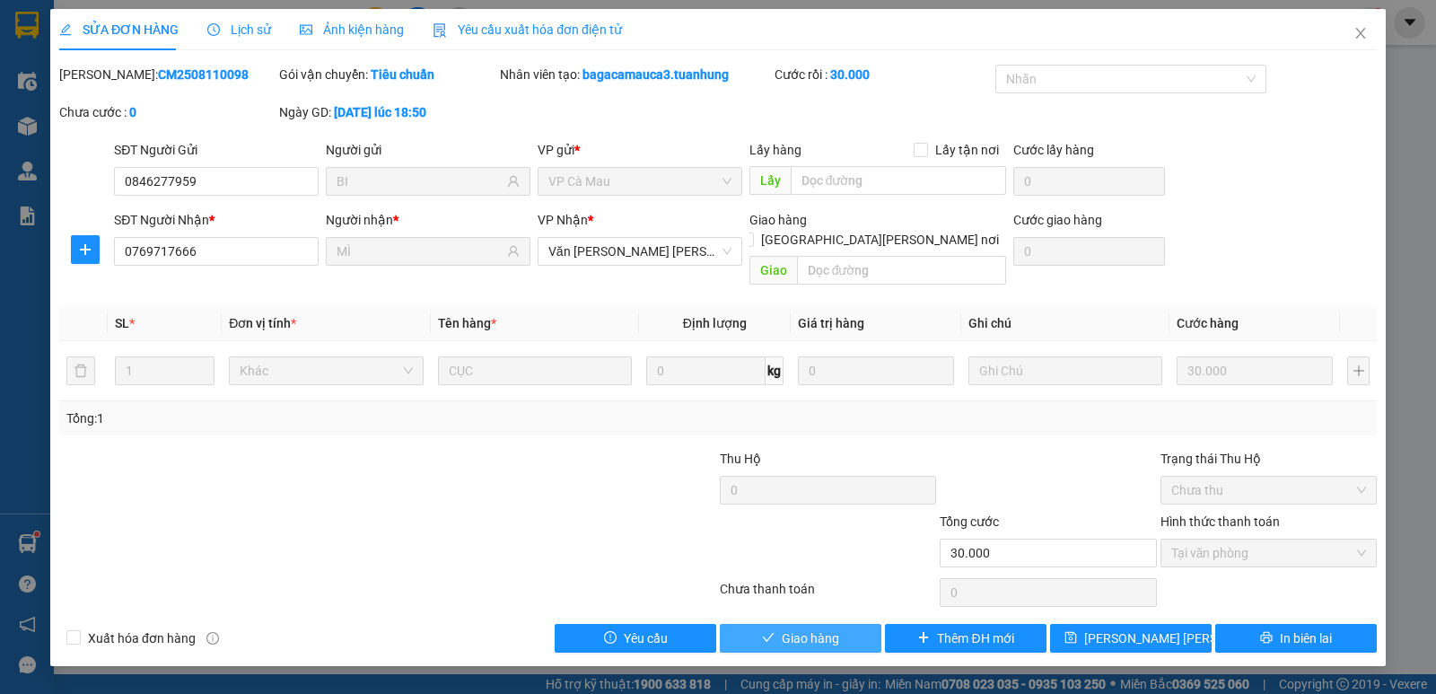
click at [810, 628] on span "Giao hàng" at bounding box center [810, 638] width 57 height 20
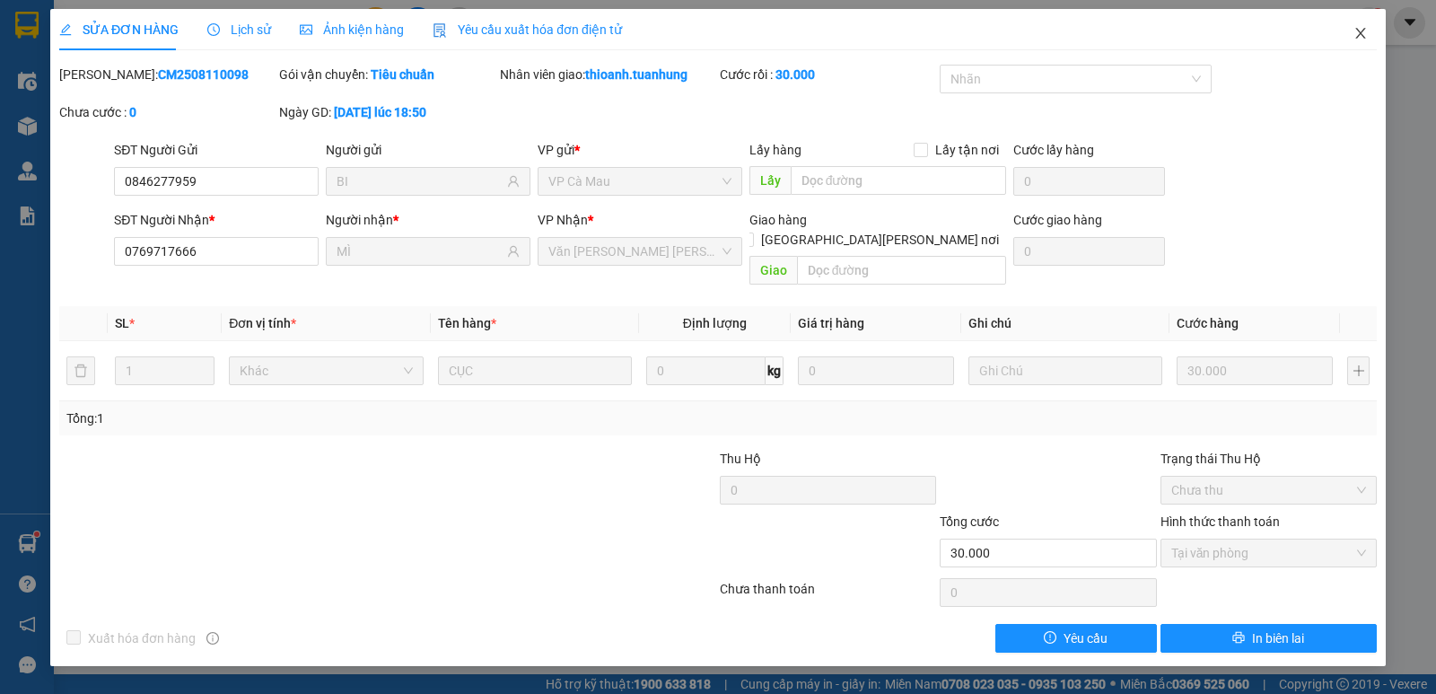
click at [1359, 34] on icon "close" at bounding box center [1361, 33] width 14 height 14
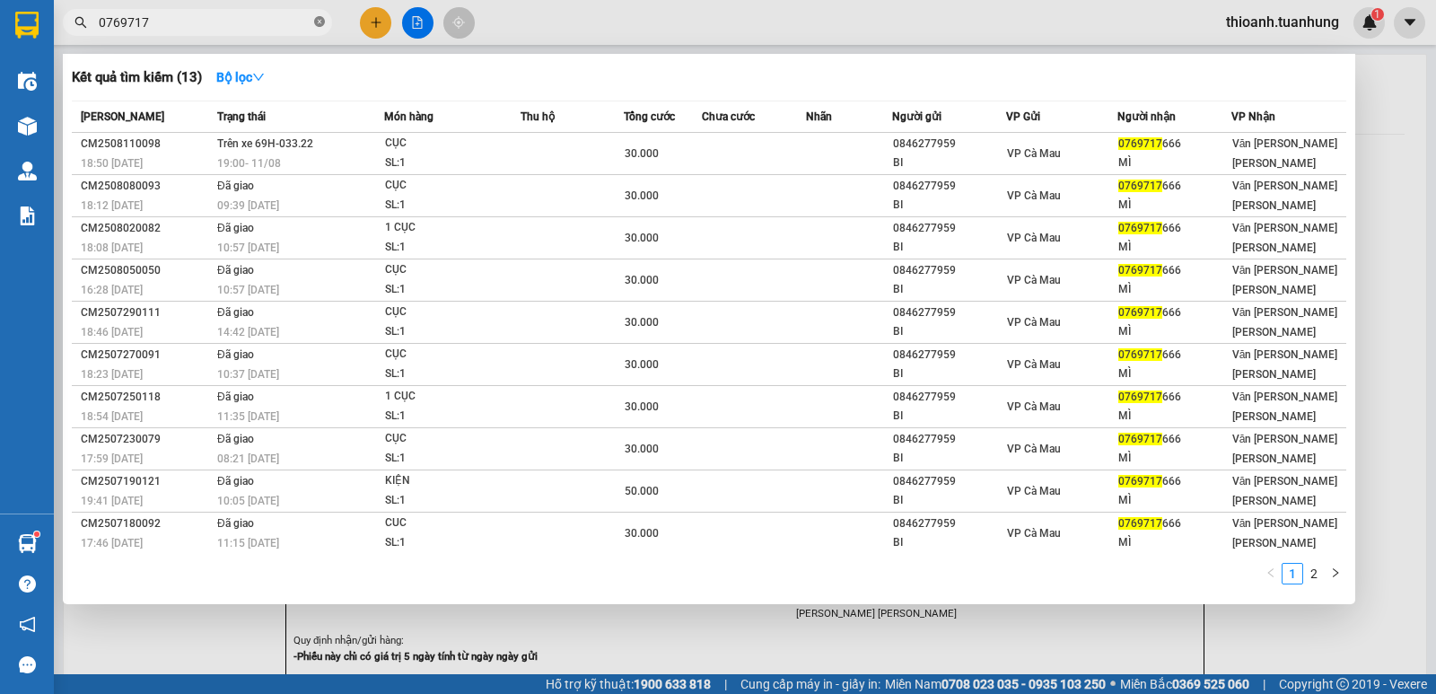
click at [321, 19] on icon "close-circle" at bounding box center [319, 21] width 11 height 11
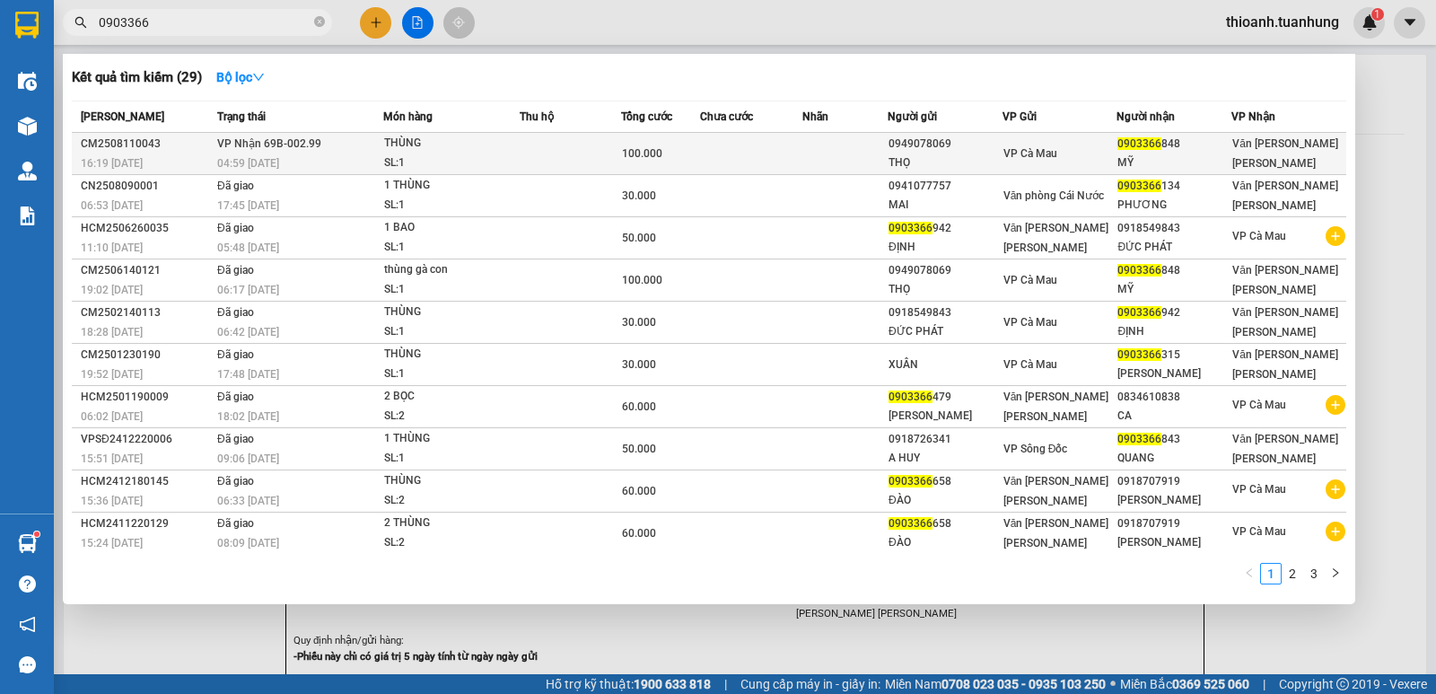
type input "0903366"
click at [1080, 154] on div "VP Cà Mau" at bounding box center [1060, 154] width 113 height 20
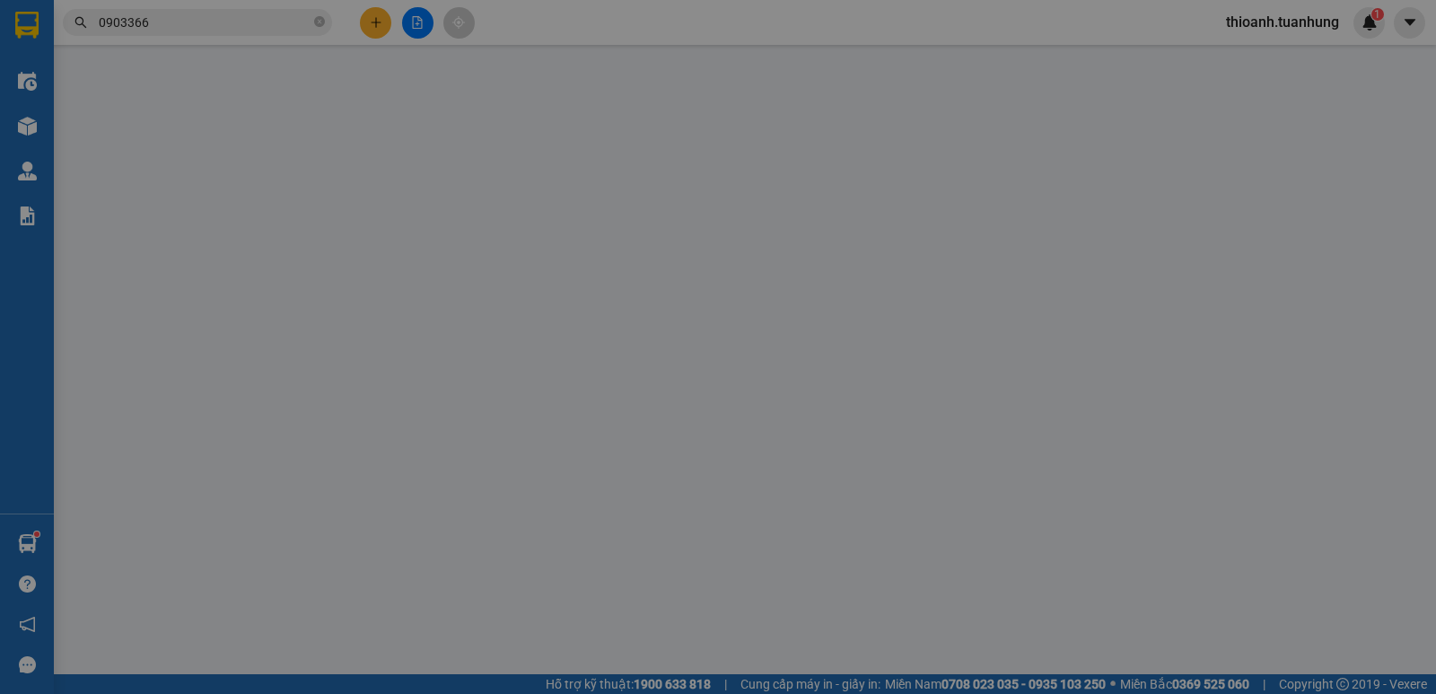
type input "0949078069"
type input "THỌ"
type input "0903366848"
type input "MỸ"
type input "100.000"
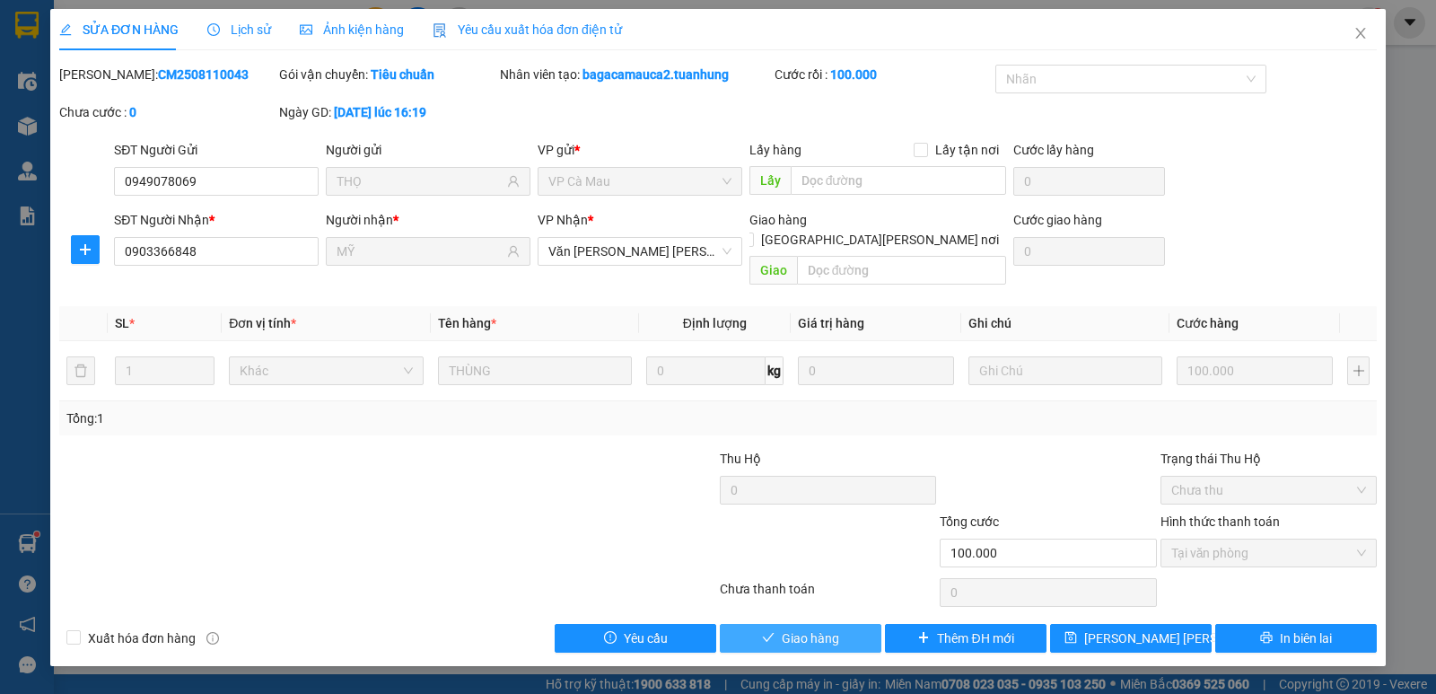
click at [821, 628] on span "Giao hàng" at bounding box center [810, 638] width 57 height 20
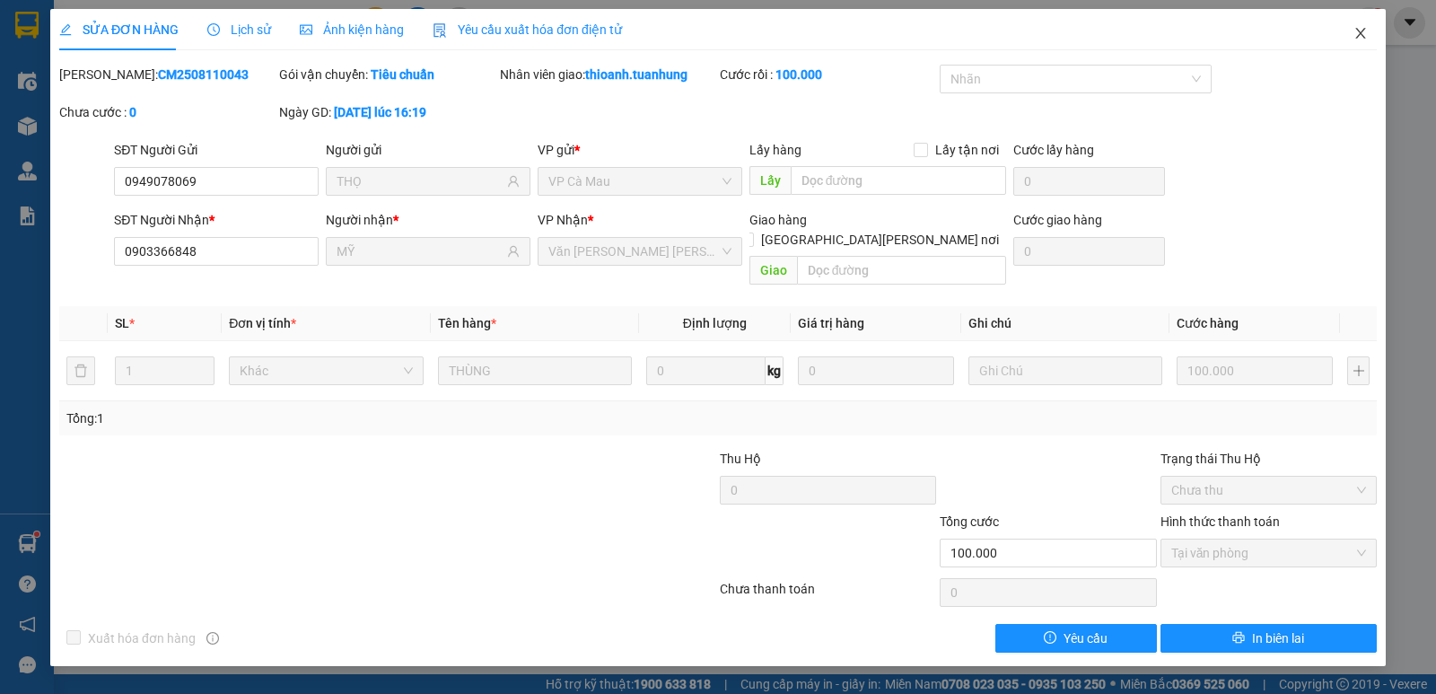
click at [1359, 26] on span "Close" at bounding box center [1361, 34] width 50 height 50
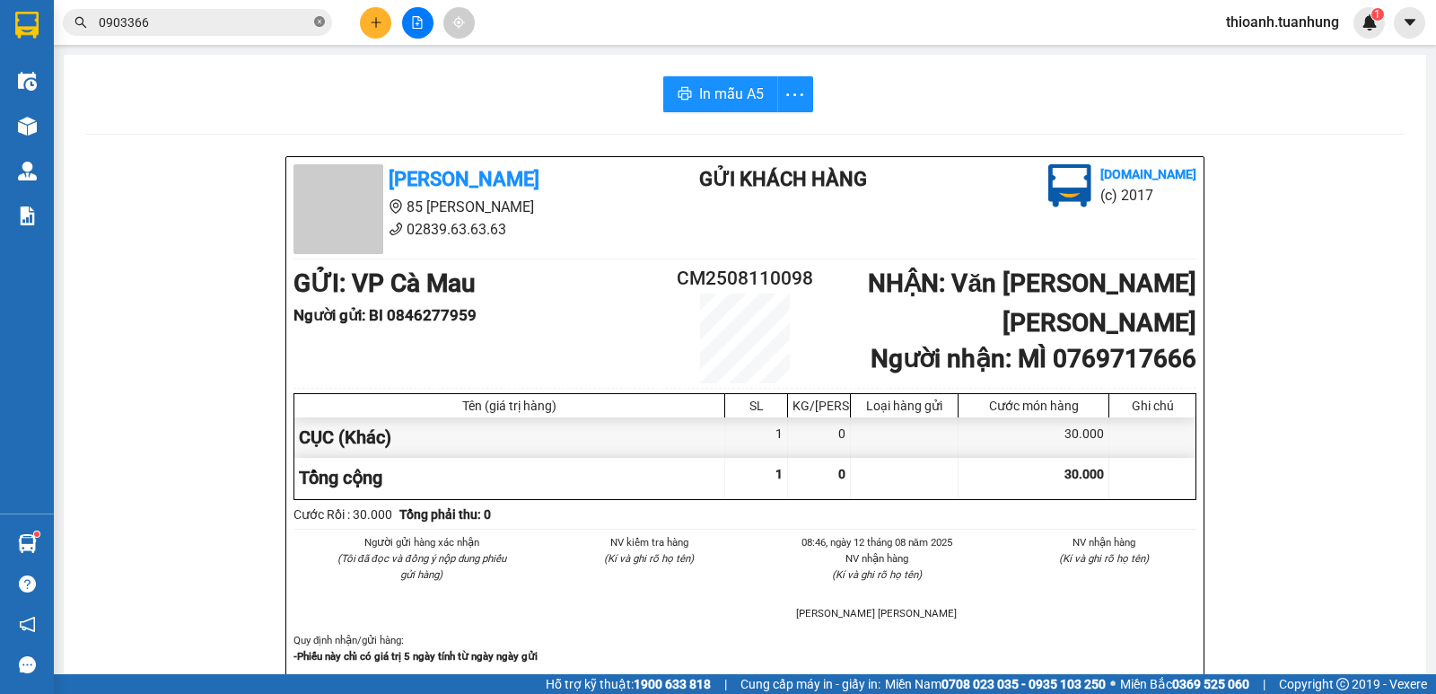
click at [323, 22] on icon "close-circle" at bounding box center [319, 21] width 11 height 11
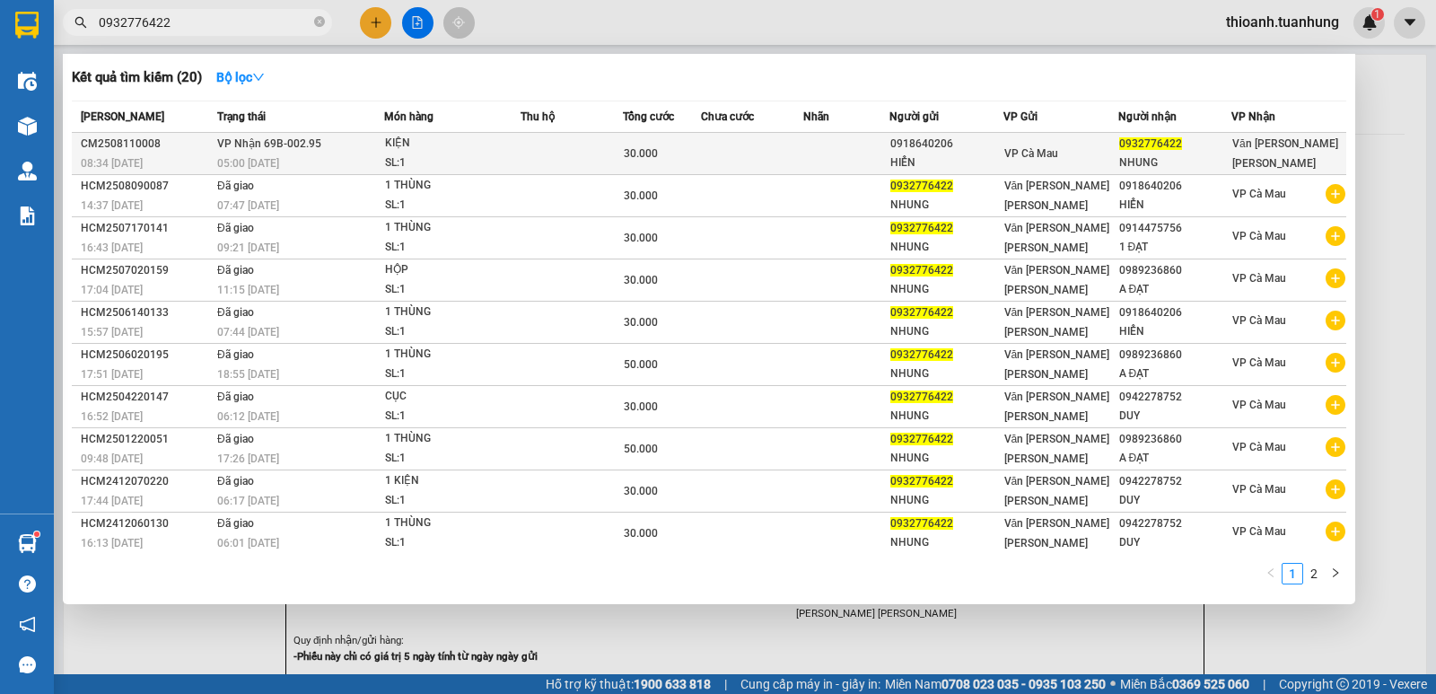
type input "0932776422"
click at [808, 154] on td at bounding box center [846, 154] width 86 height 42
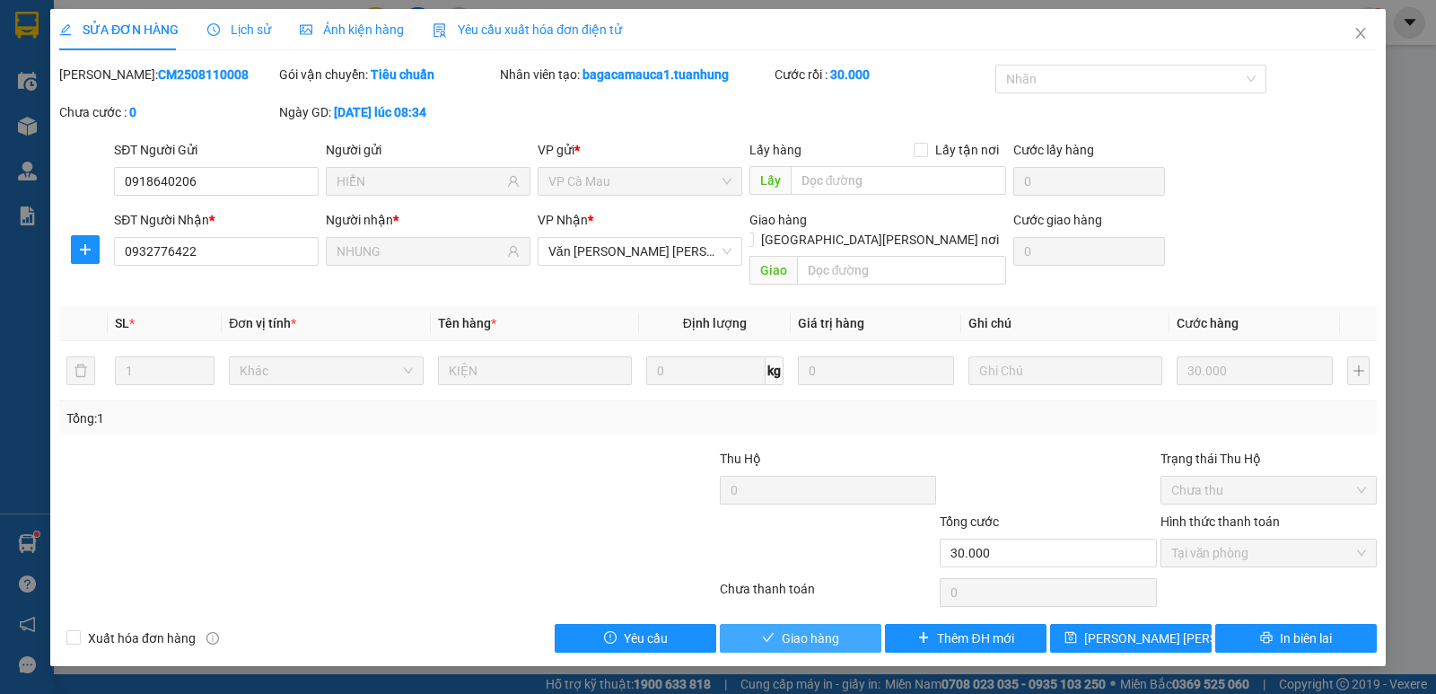
click at [785, 628] on span "Giao hàng" at bounding box center [810, 638] width 57 height 20
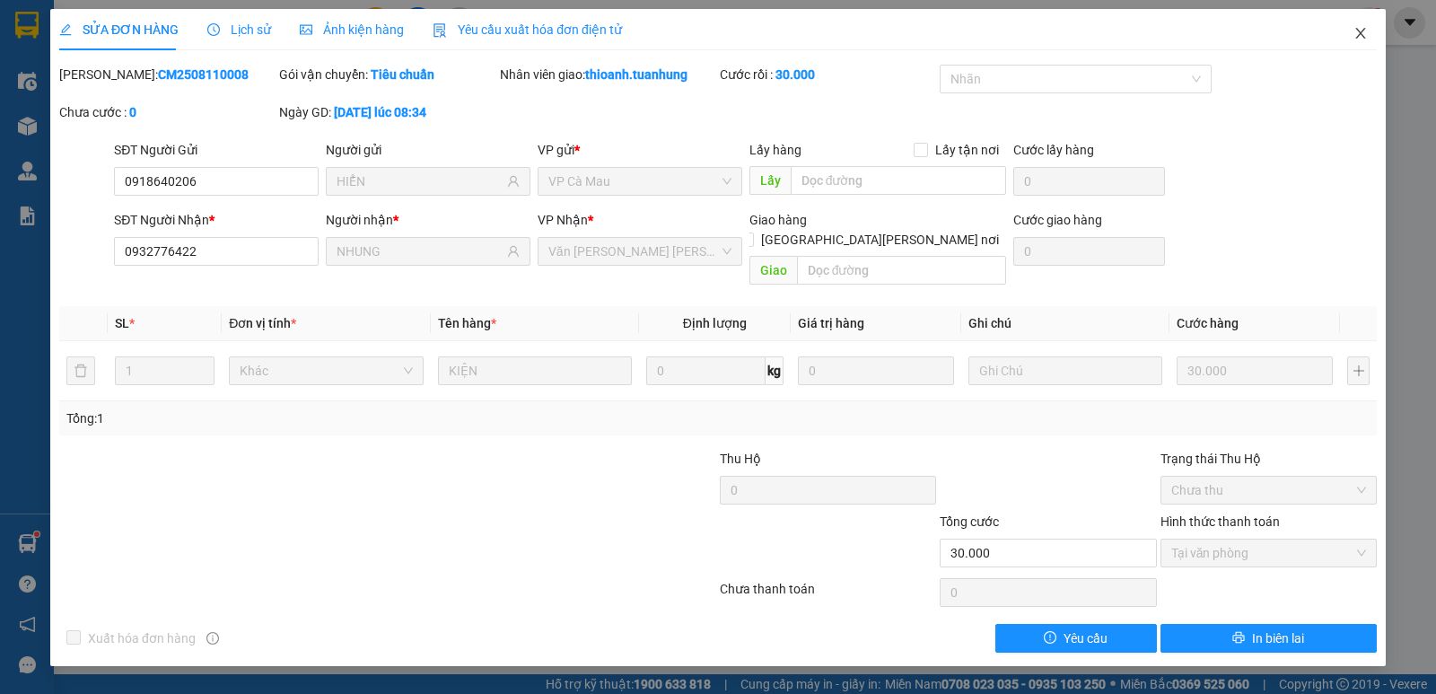
click at [1365, 29] on icon "close" at bounding box center [1361, 33] width 14 height 14
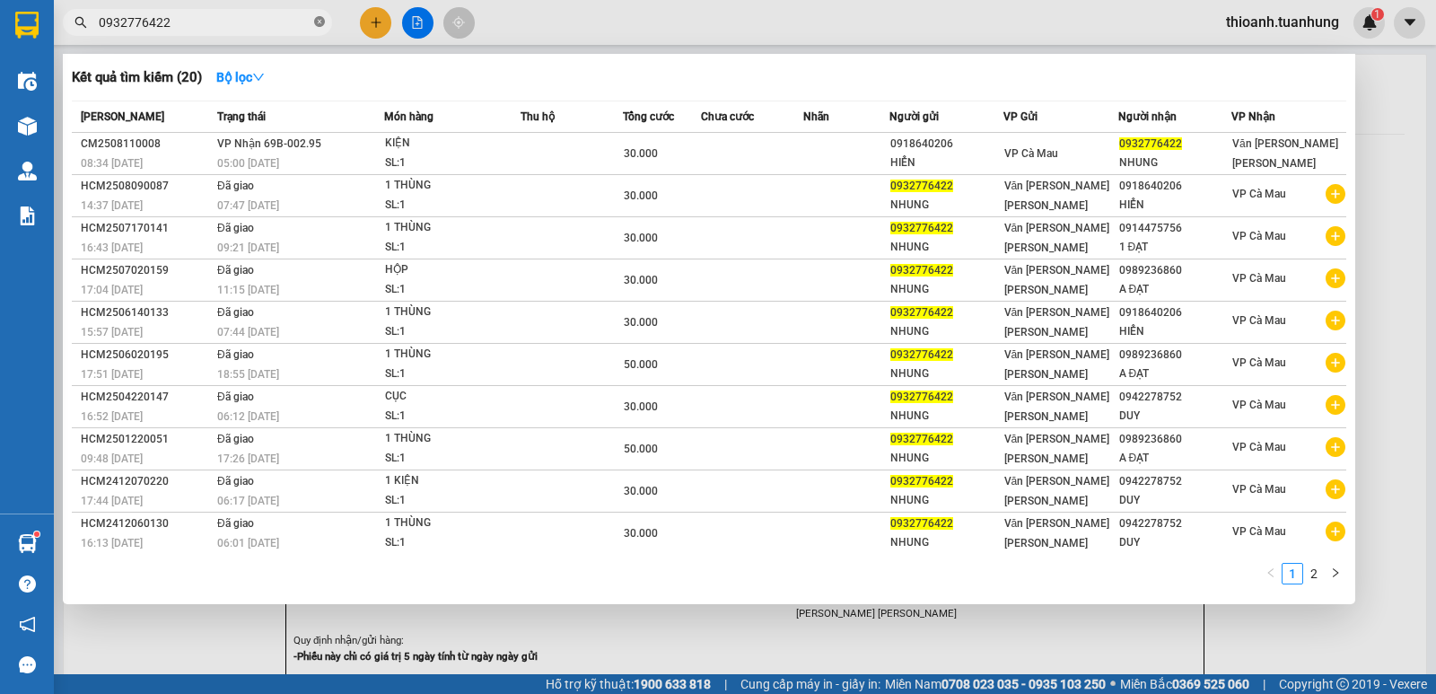
click at [320, 24] on icon "close-circle" at bounding box center [319, 21] width 11 height 11
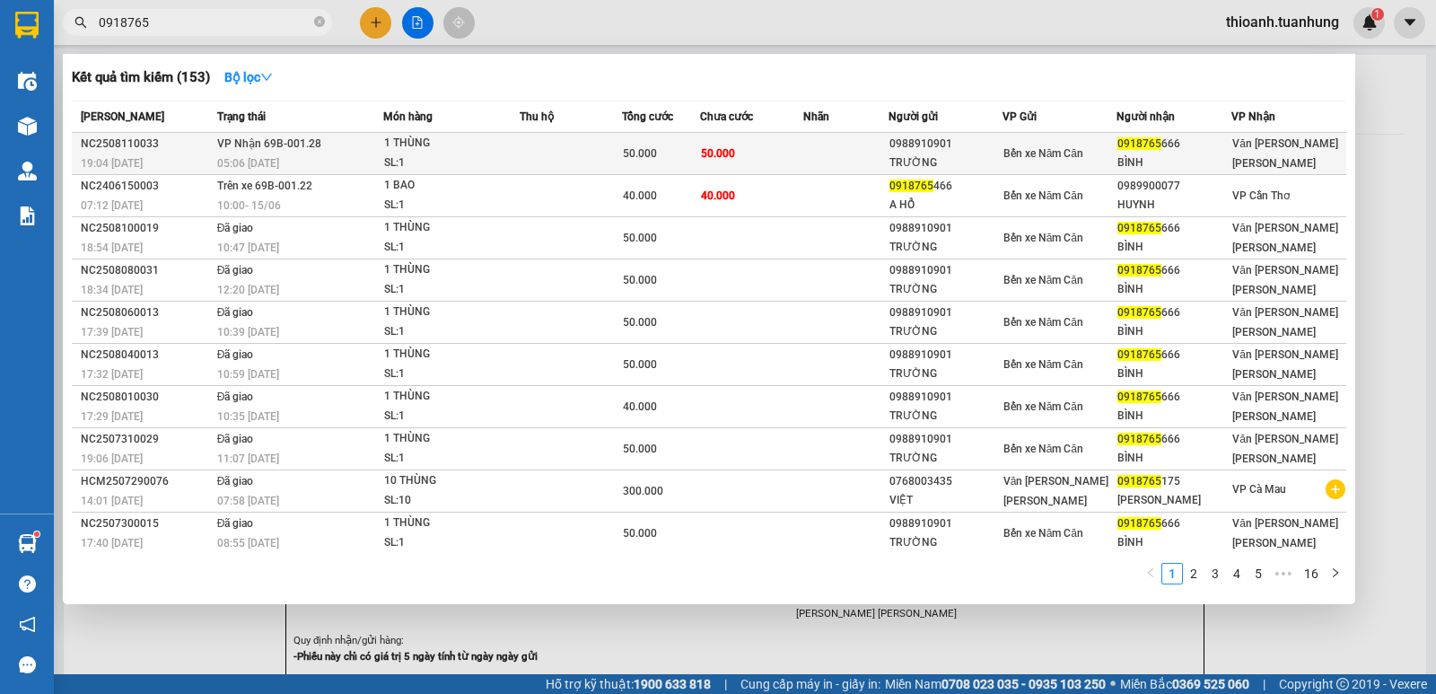
type input "0918765"
click at [1076, 147] on span "Bến xe Năm Căn" at bounding box center [1044, 153] width 80 height 13
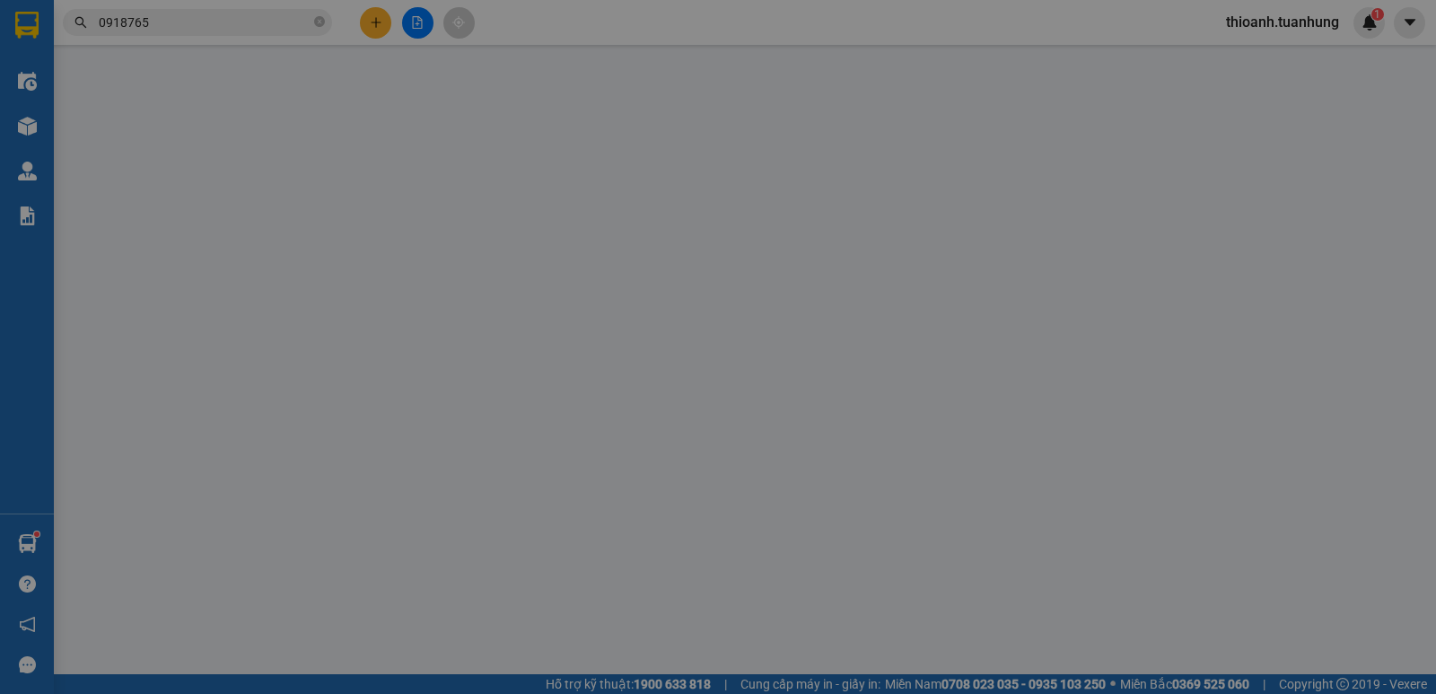
type input "0988910901"
type input "TRƯỜNG"
type input "0918765666"
type input "BÌNH"
type input "50.000"
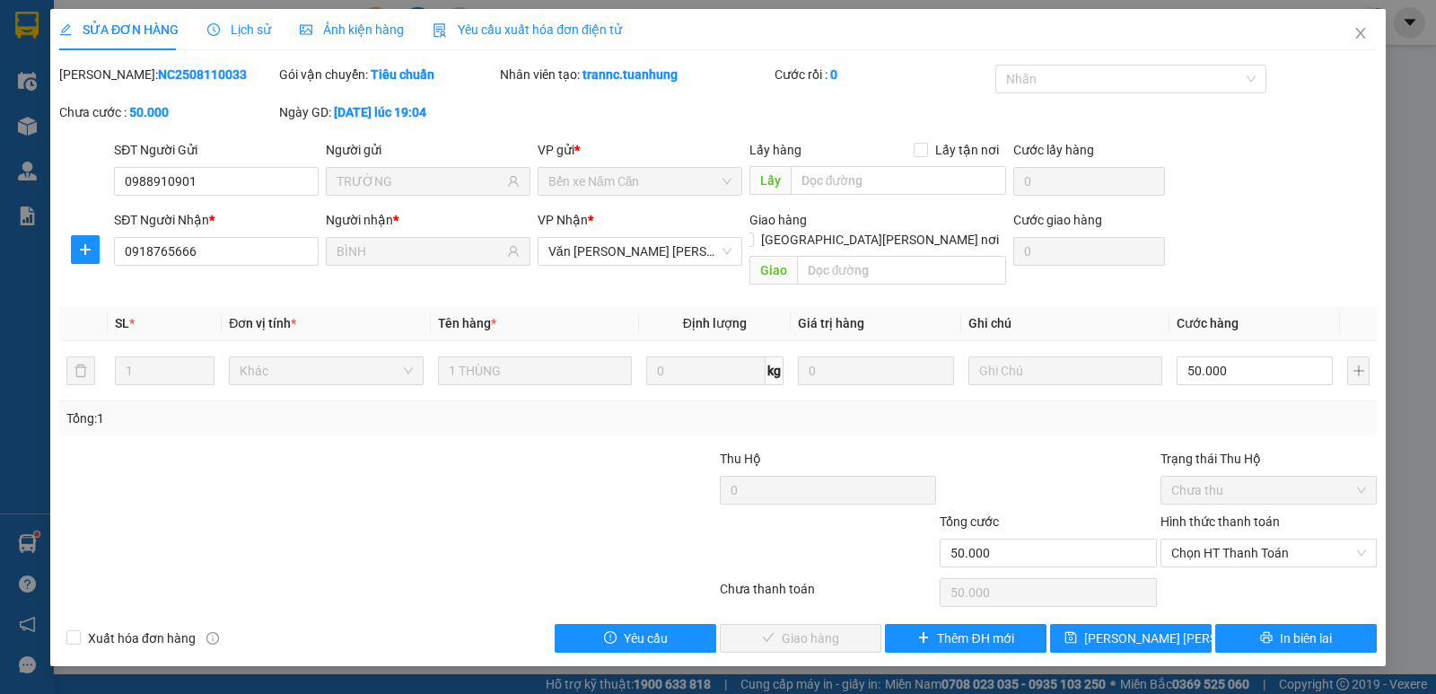
click at [1236, 512] on div "Hình thức thanh toán" at bounding box center [1269, 525] width 216 height 27
click at [1240, 514] on label "Hình thức thanh toán" at bounding box center [1220, 521] width 119 height 14
click at [1240, 540] on input "Hình thức thanh toán" at bounding box center [1263, 553] width 182 height 27
drag, startPoint x: 1235, startPoint y: 555, endPoint x: 1220, endPoint y: 562, distance: 16.9
click at [1234, 557] on div "Tại văn phòng" at bounding box center [1269, 569] width 216 height 29
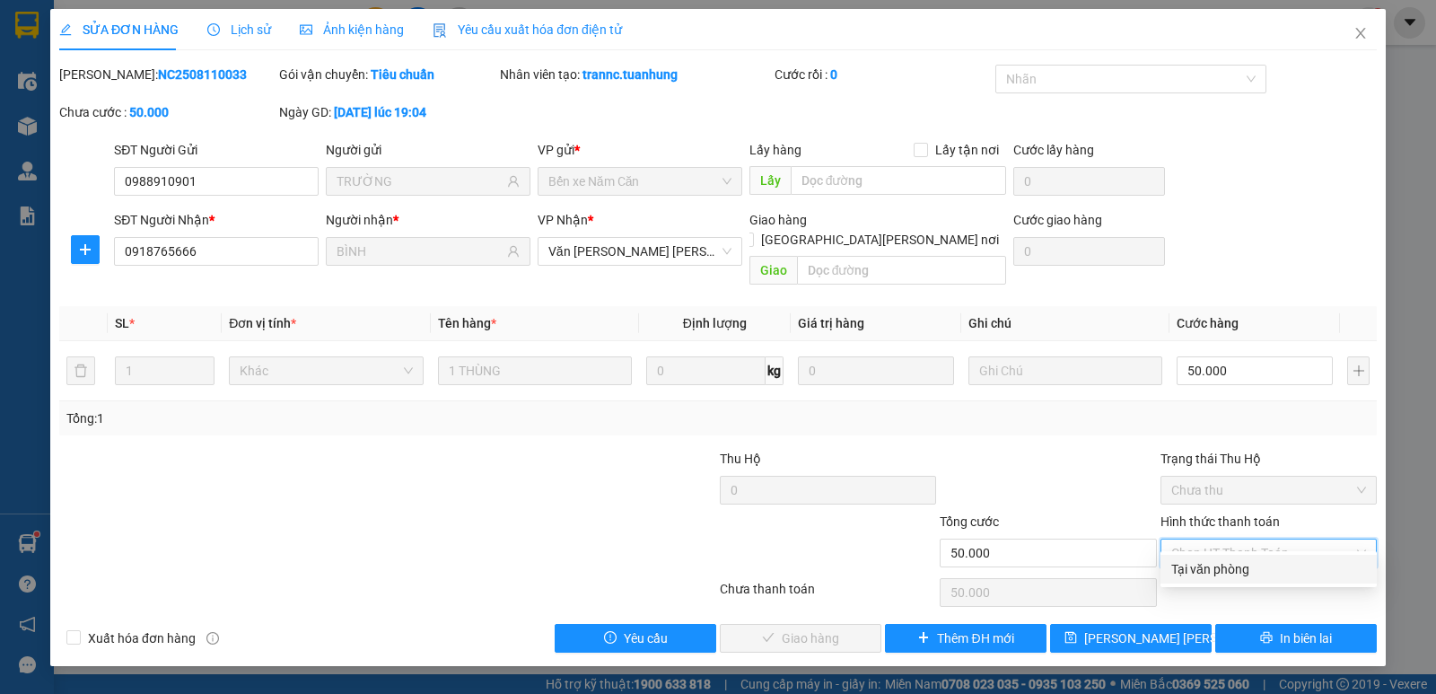
type input "0"
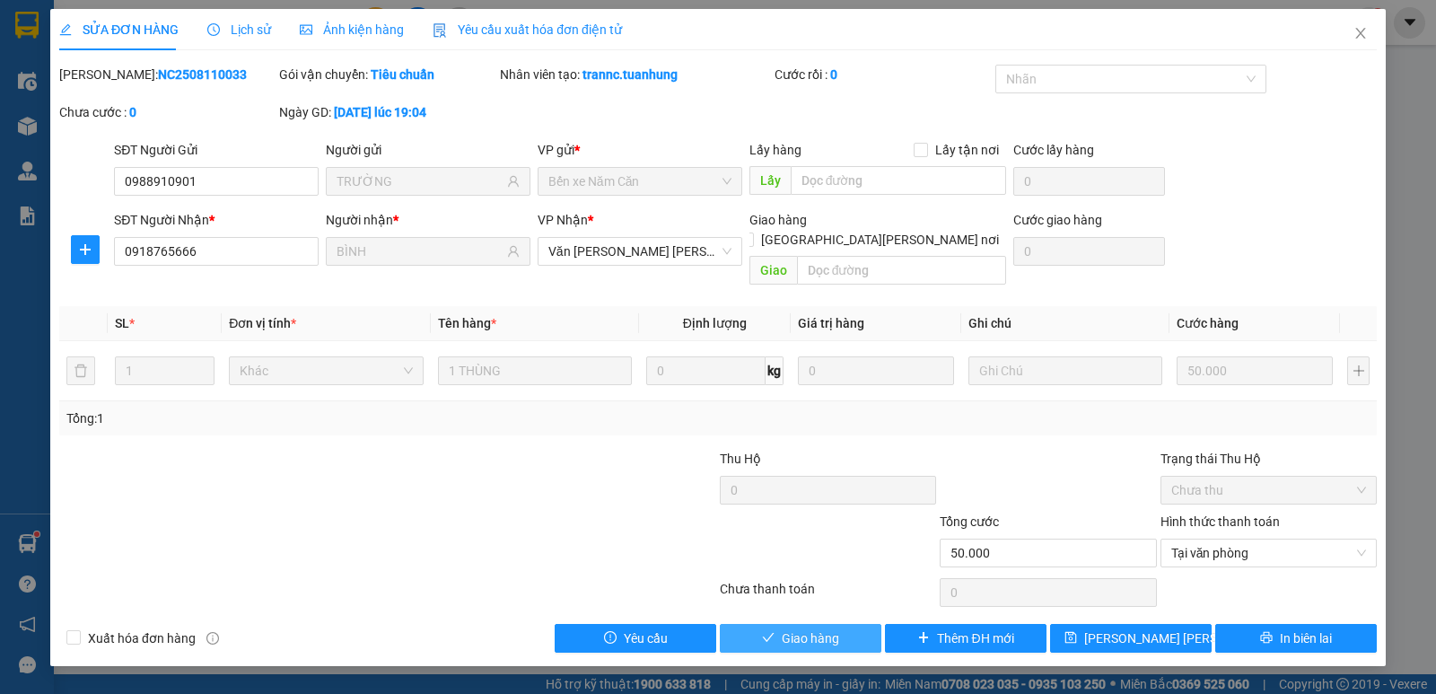
click at [840, 624] on button "Giao hàng" at bounding box center [801, 638] width 162 height 29
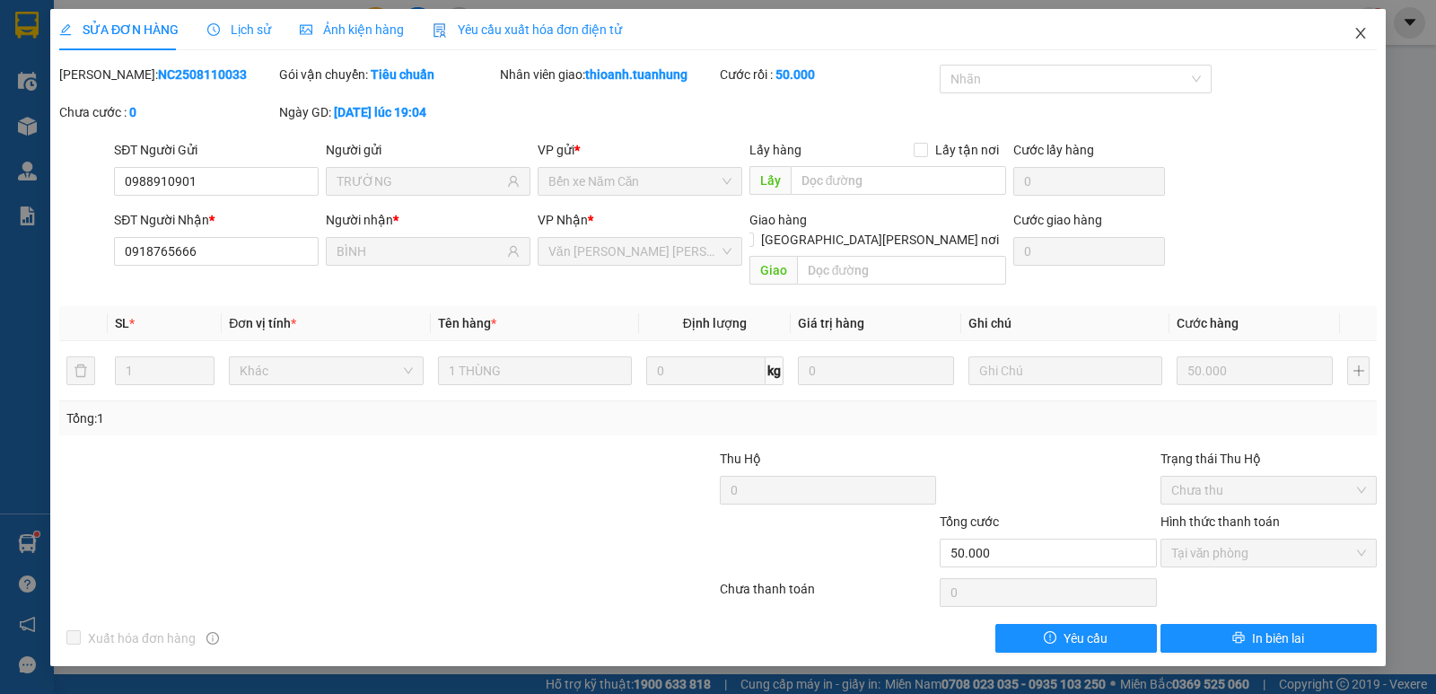
click at [1366, 43] on span "Close" at bounding box center [1361, 34] width 50 height 50
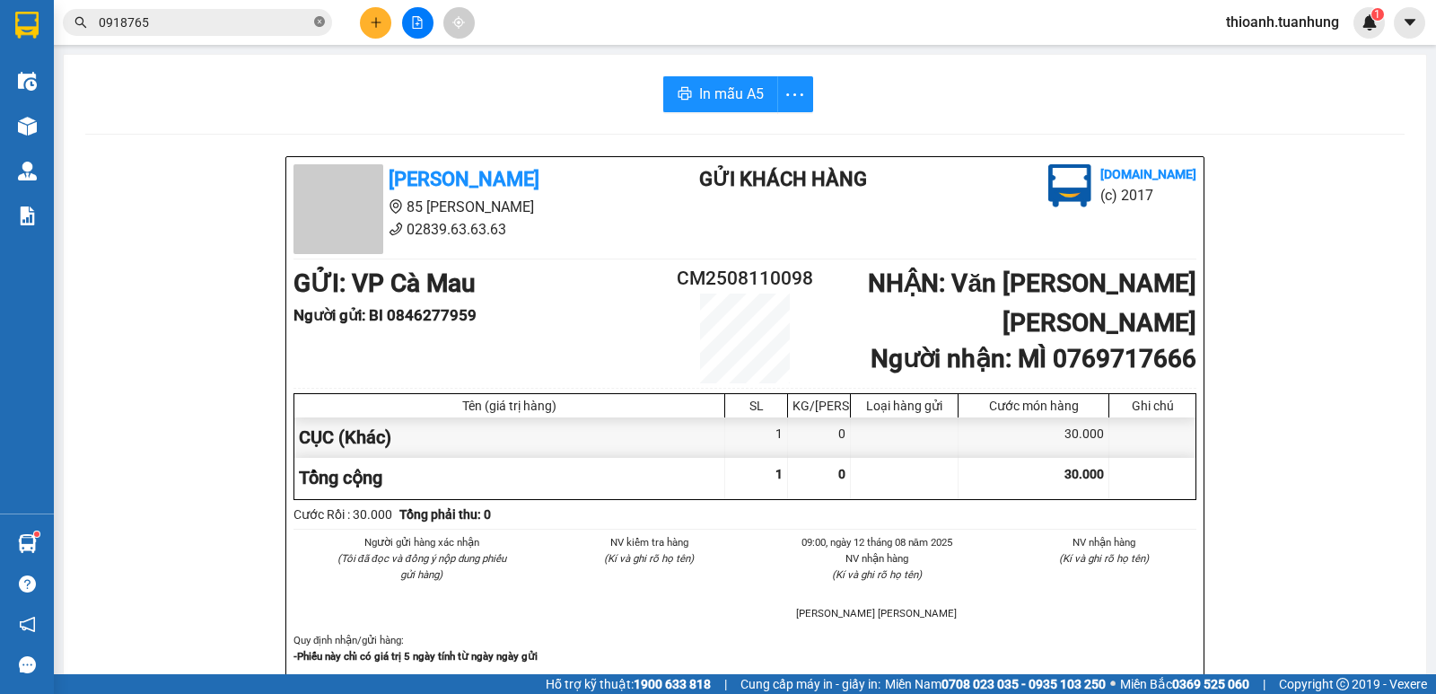
click at [321, 23] on icon "close-circle" at bounding box center [319, 21] width 11 height 11
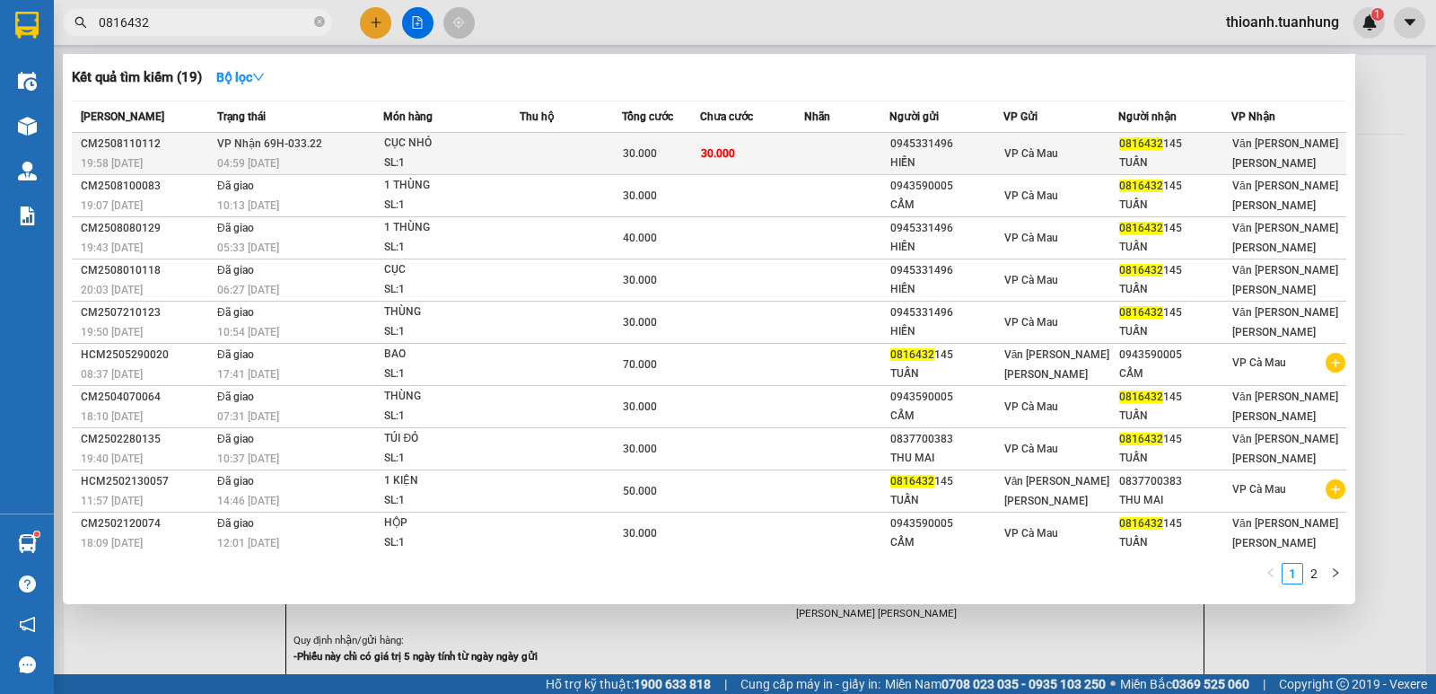
type input "0816432"
click at [810, 157] on td at bounding box center [847, 154] width 86 height 42
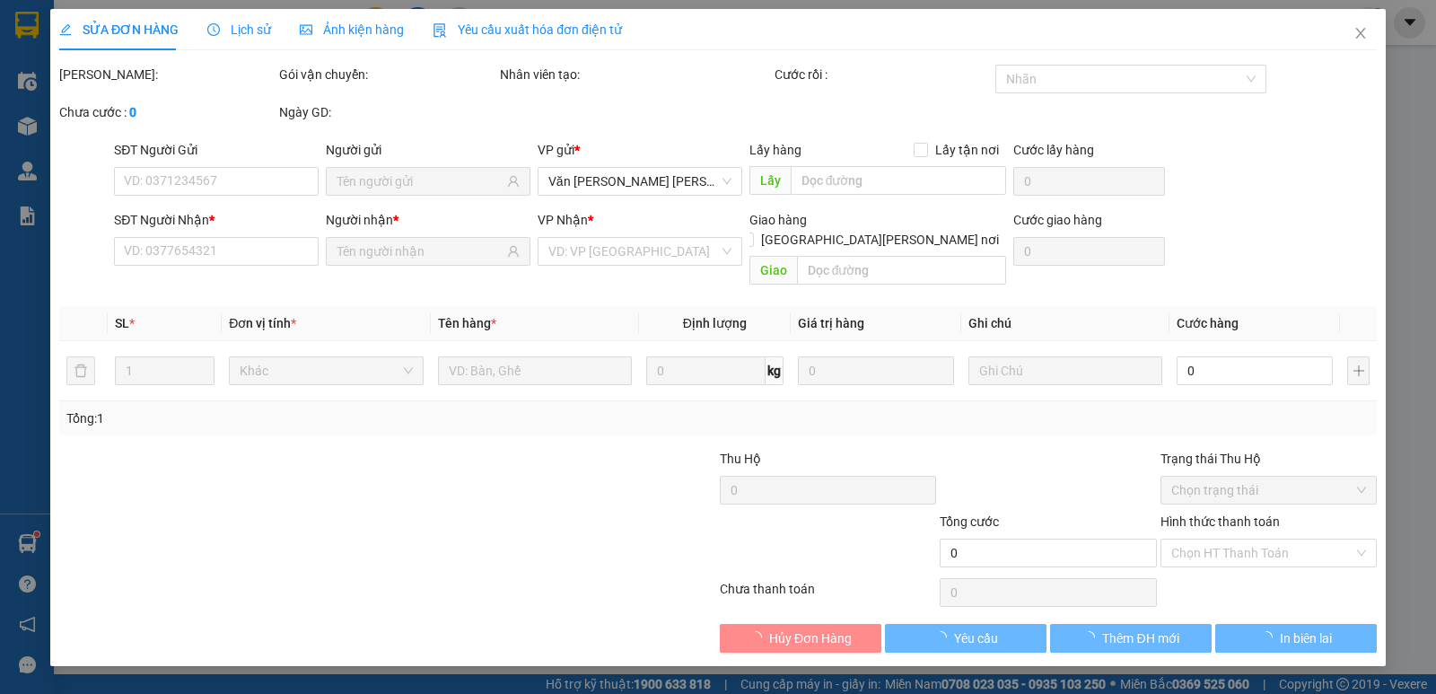
type input "0945331496"
type input "HIỀN"
type input "0816432145"
type input "TUẤN"
type input "30.000"
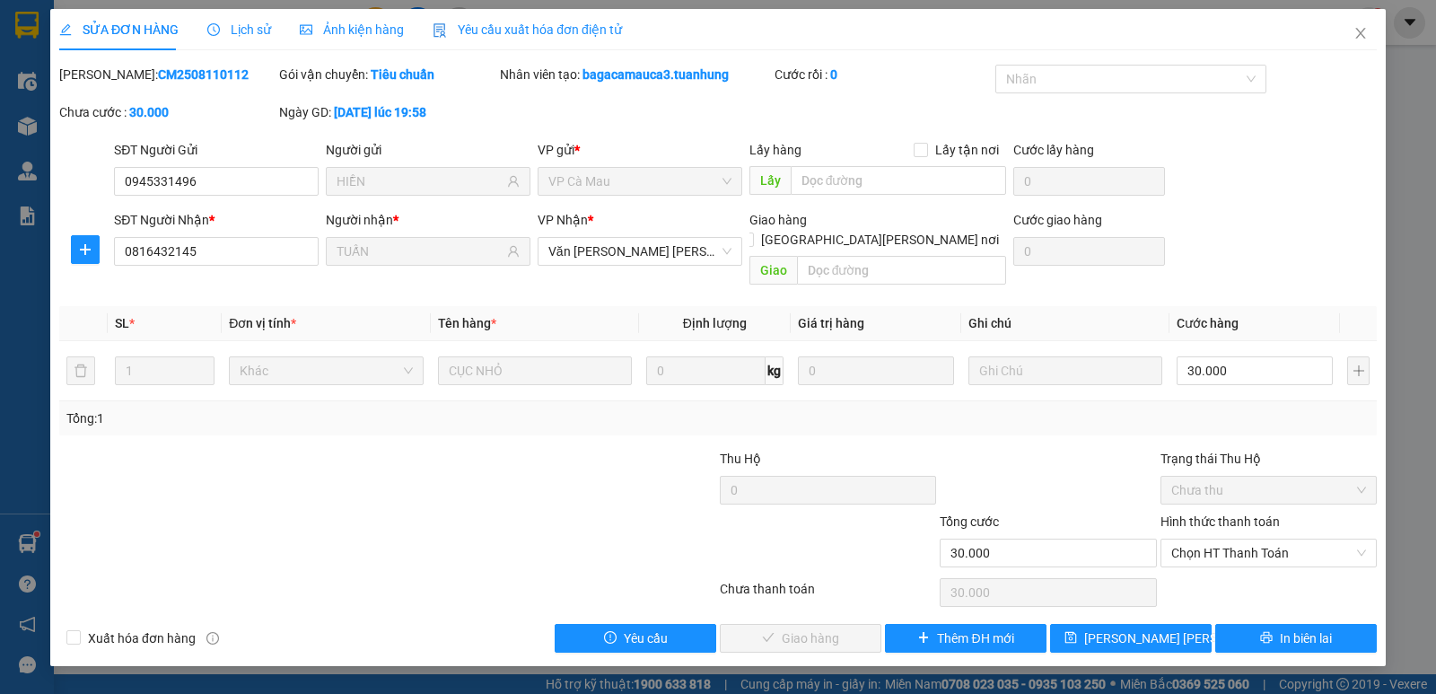
click at [1275, 514] on label "Hình thức thanh toán" at bounding box center [1220, 521] width 119 height 14
click at [1275, 540] on input "Hình thức thanh toán" at bounding box center [1263, 553] width 182 height 27
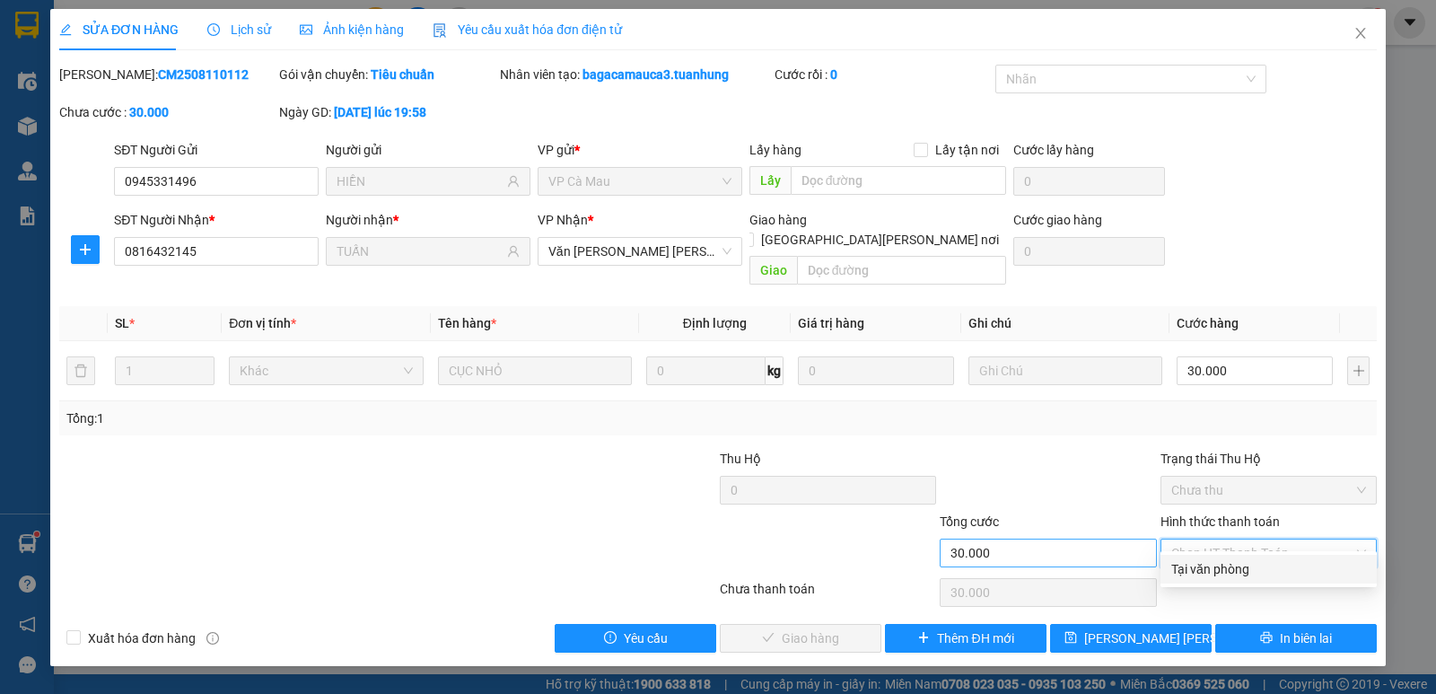
drag, startPoint x: 1256, startPoint y: 568, endPoint x: 1022, endPoint y: 518, distance: 239.6
click at [1253, 568] on div "Tại văn phòng" at bounding box center [1269, 569] width 195 height 20
type input "0"
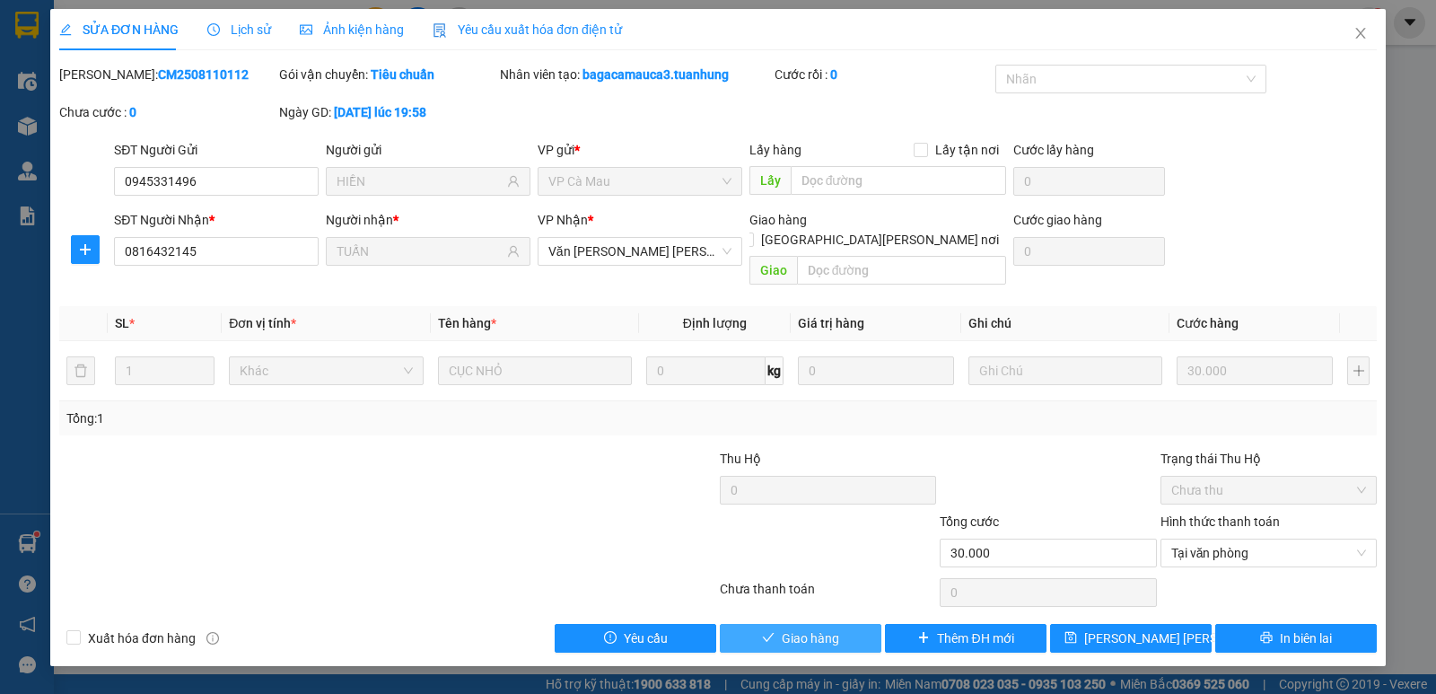
click at [795, 628] on span "Giao hàng" at bounding box center [810, 638] width 57 height 20
